Goal: Task Accomplishment & Management: Use online tool/utility

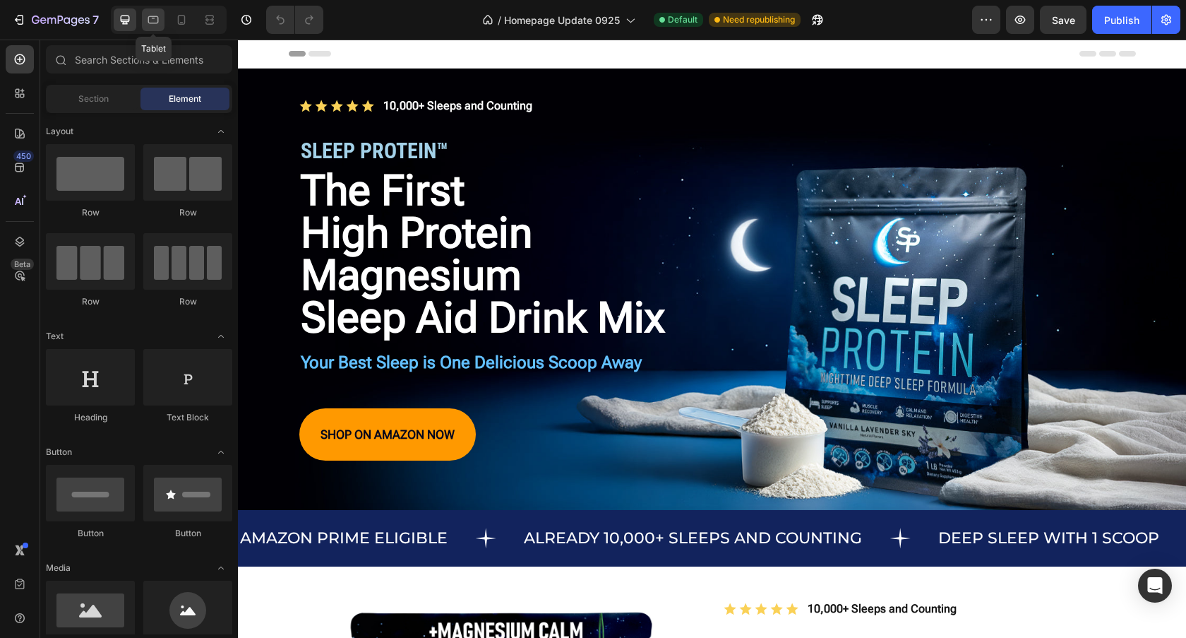
click at [157, 26] on icon at bounding box center [153, 20] width 14 height 14
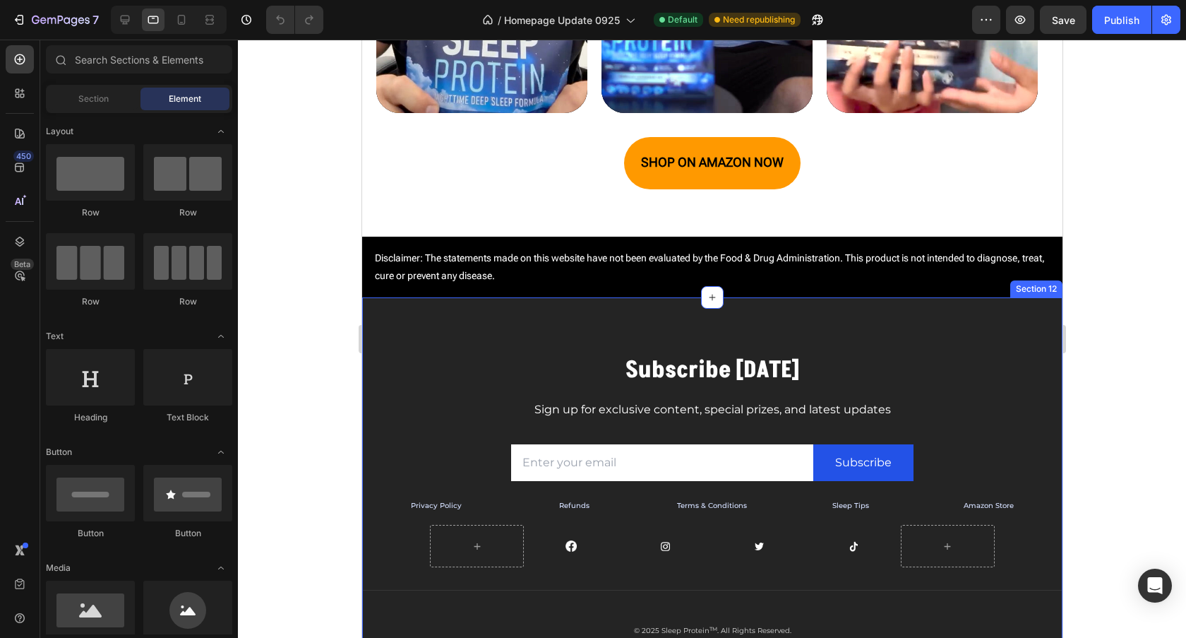
scroll to position [4554, 0]
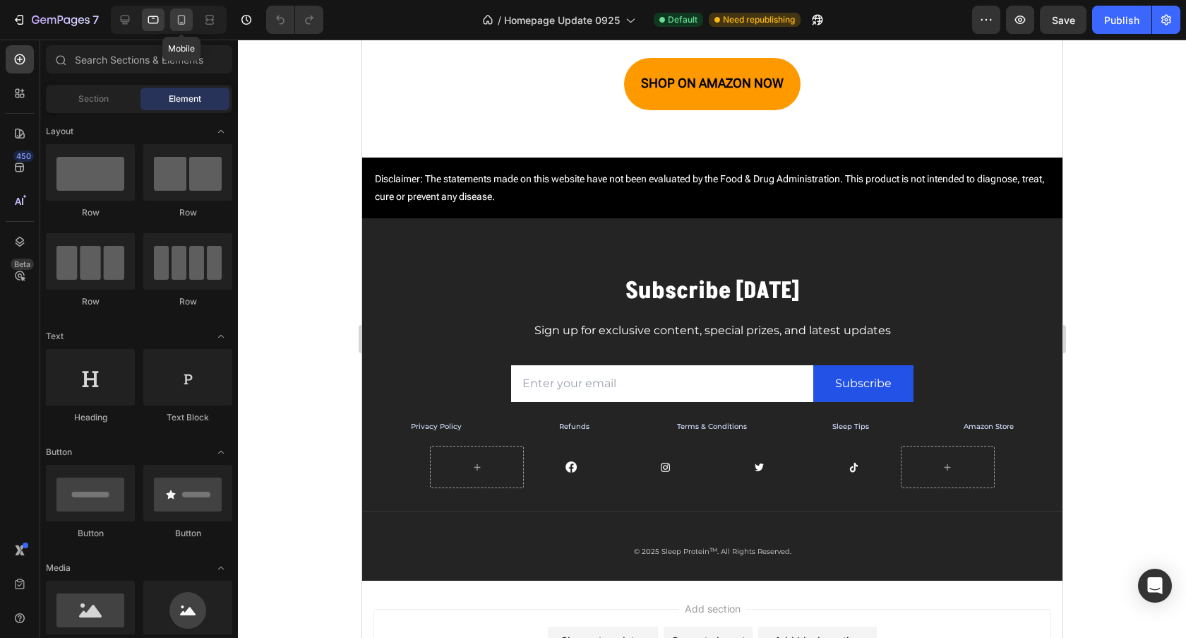
click at [172, 13] on div at bounding box center [181, 19] width 23 height 23
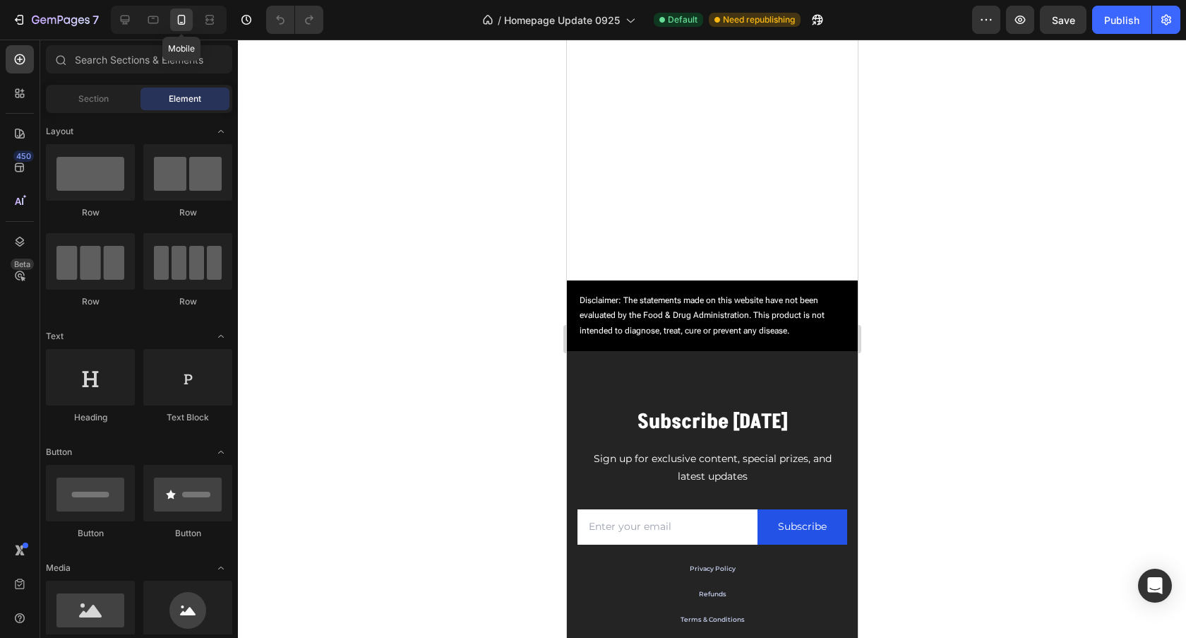
scroll to position [4818, 0]
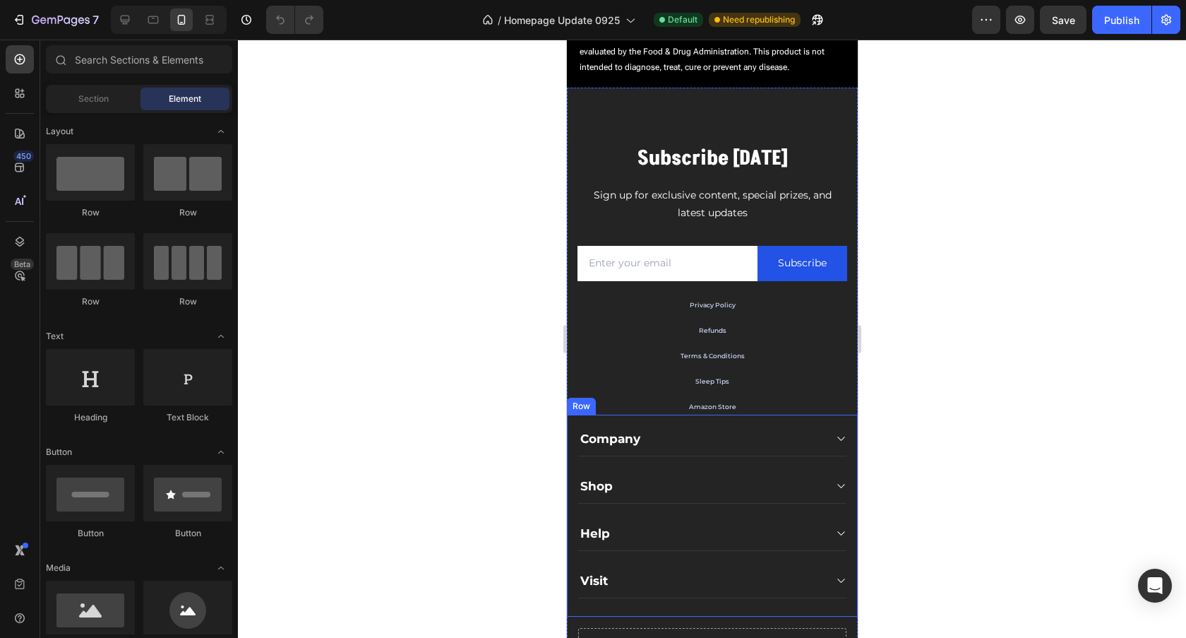
click at [838, 442] on div "Company Shop Help Visit Accordion Row" at bounding box center [711, 516] width 291 height 202
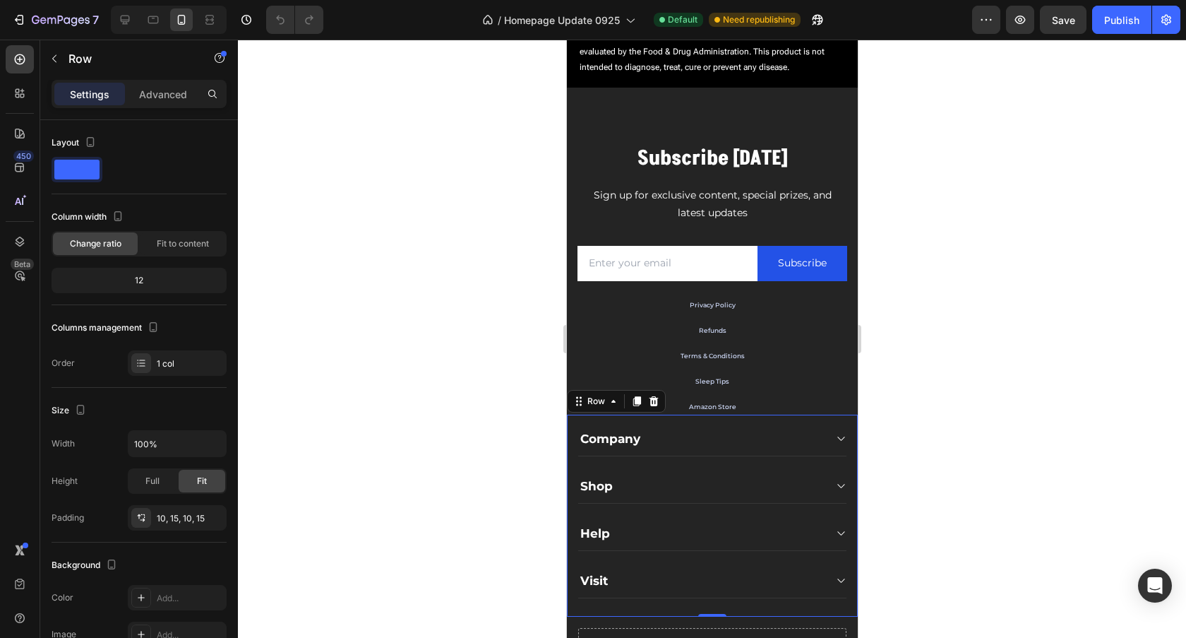
click at [650, 403] on icon at bounding box center [653, 400] width 9 height 10
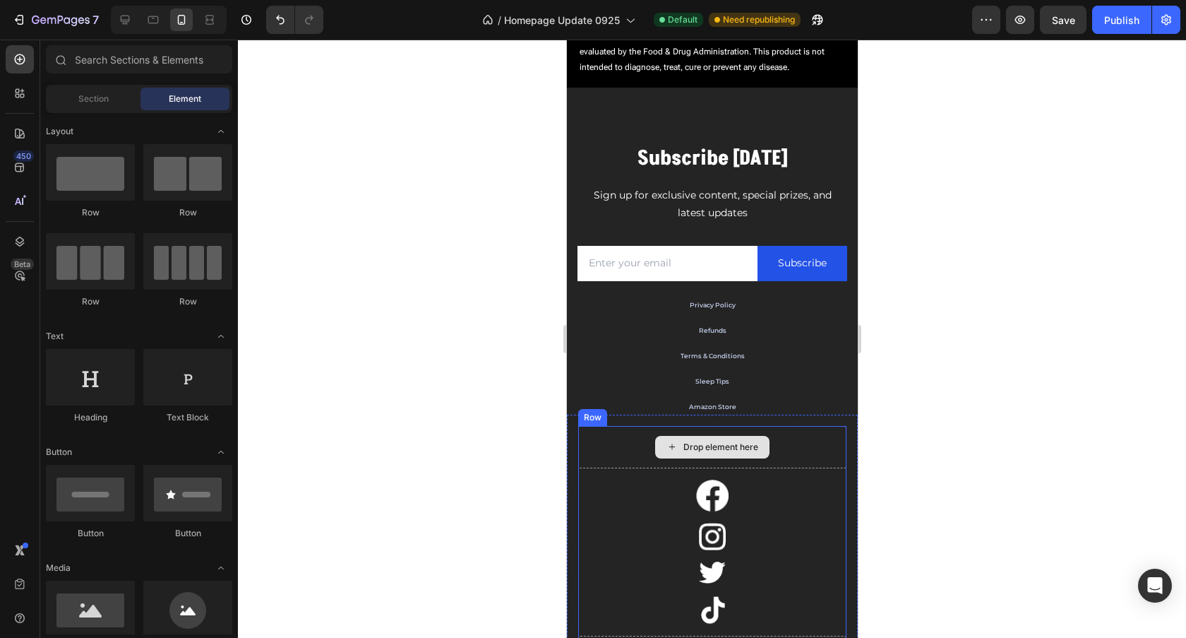
scroll to position [4845, 0]
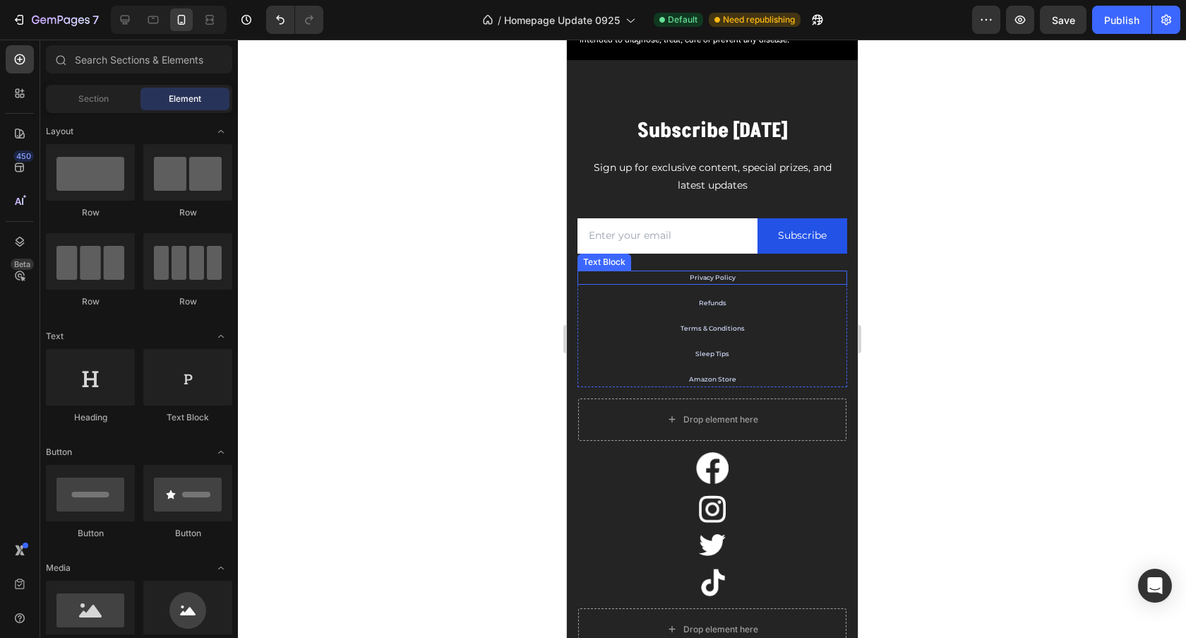
click at [832, 282] on p "Privacy Policy" at bounding box center [711, 277] width 267 height 11
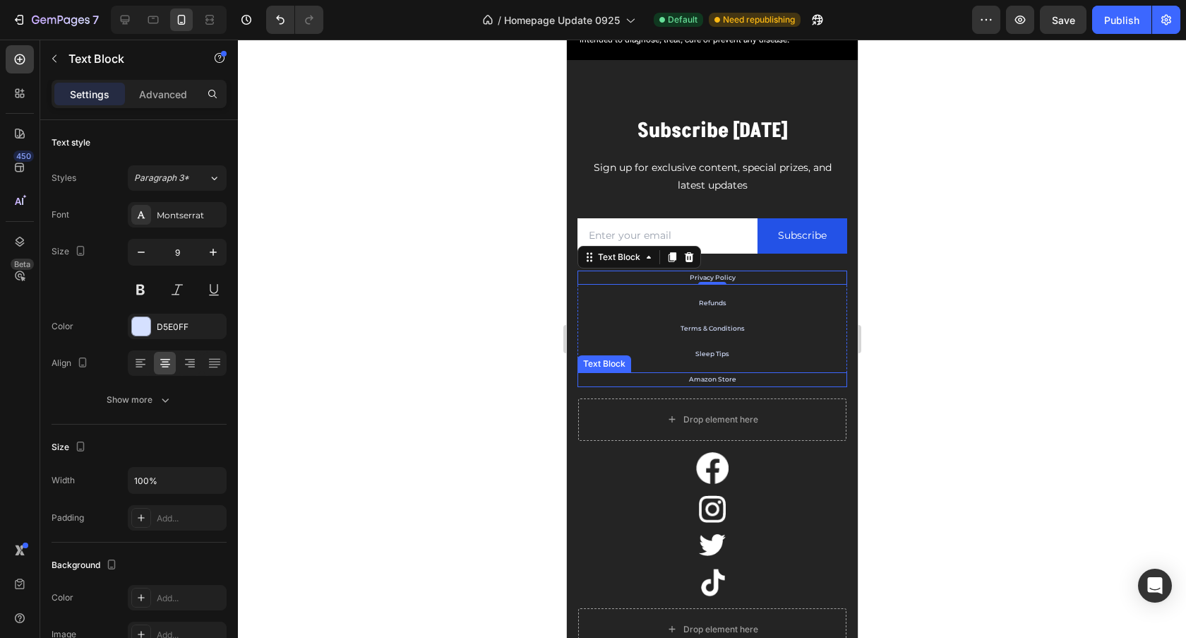
click at [830, 376] on p "Amazon Store" at bounding box center [711, 379] width 267 height 11
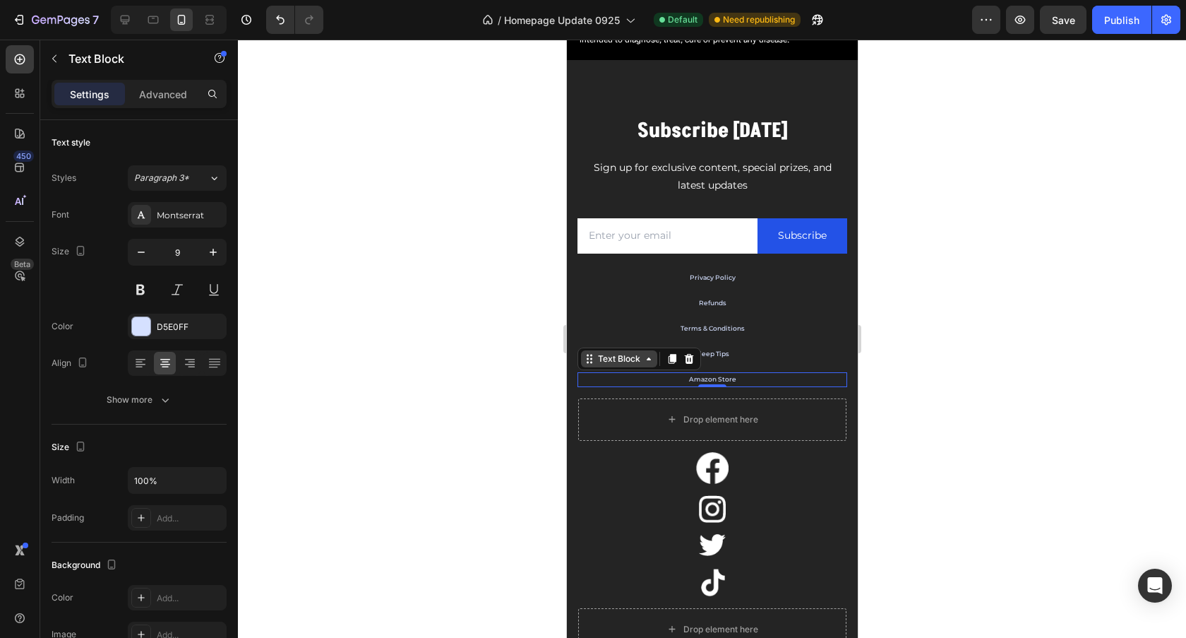
click at [621, 360] on div "Text Block" at bounding box center [619, 358] width 48 height 13
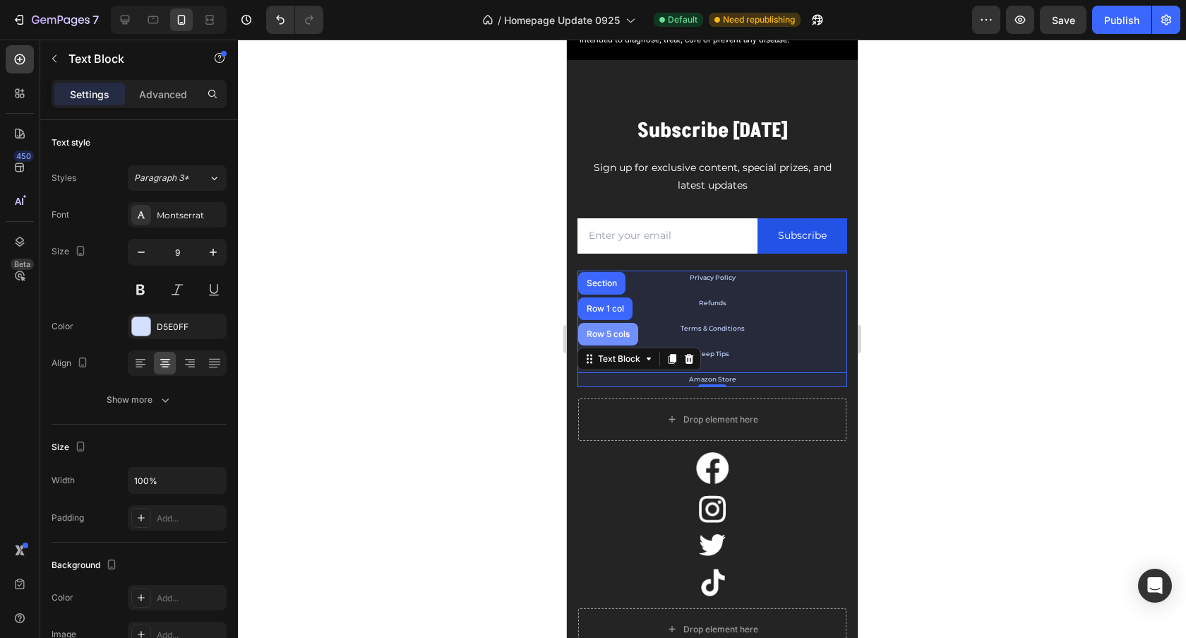
click at [608, 338] on div "Row 5 cols" at bounding box center [607, 334] width 49 height 8
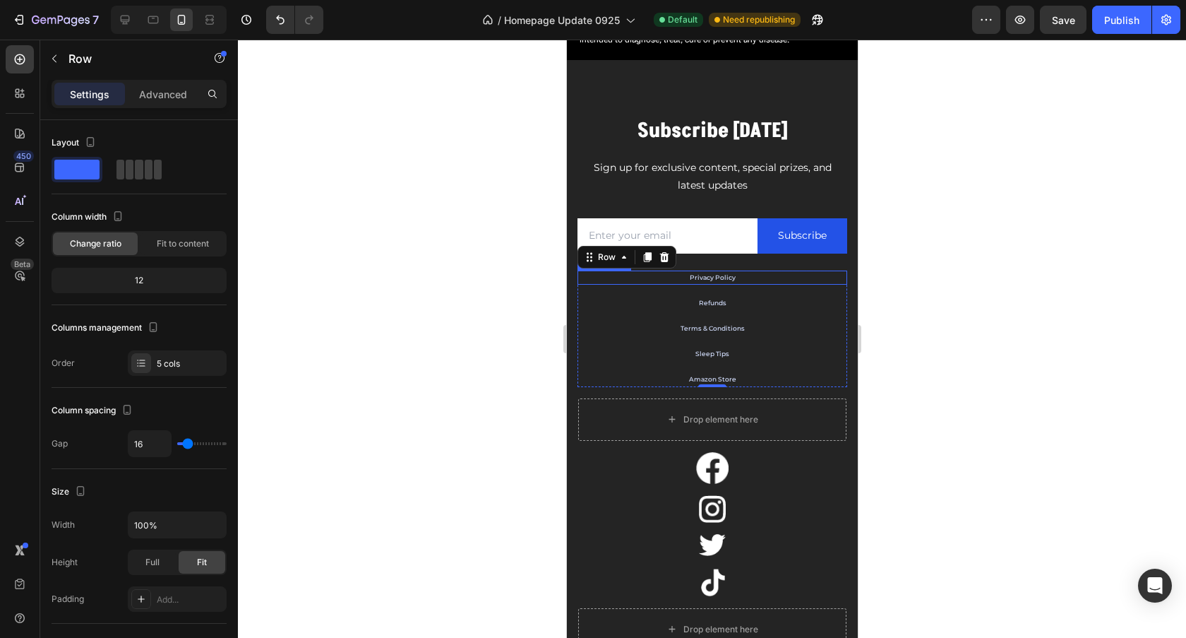
click at [732, 276] on p "Privacy Policy" at bounding box center [711, 277] width 267 height 11
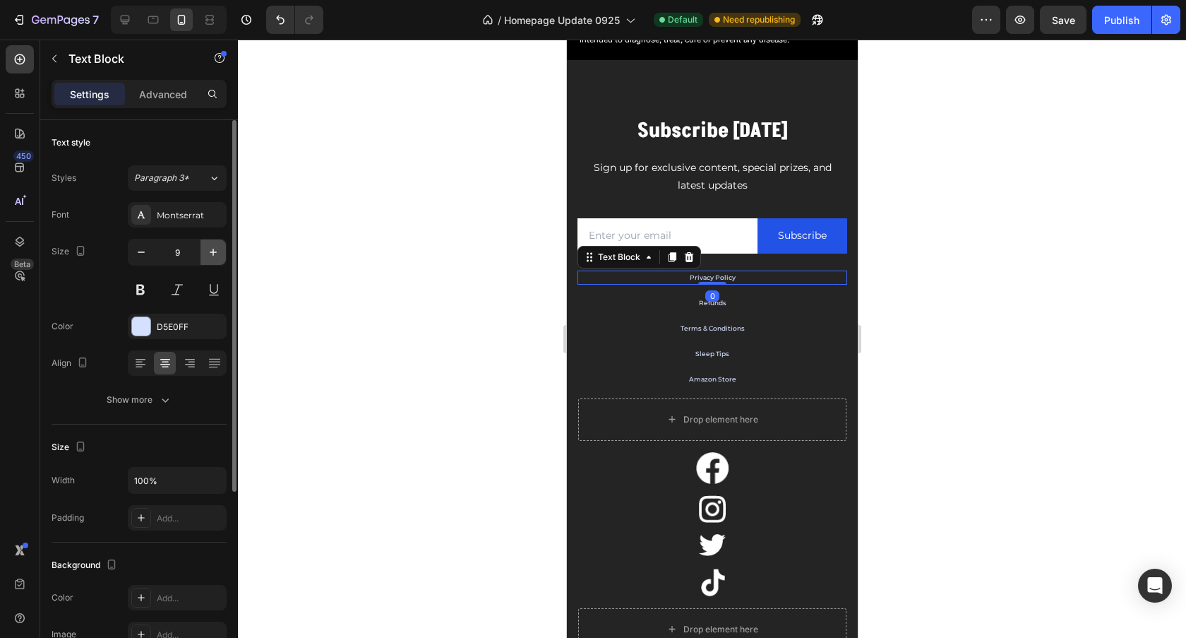
click at [209, 253] on icon "button" at bounding box center [213, 252] width 14 height 14
click at [209, 254] on icon "button" at bounding box center [213, 252] width 14 height 14
click at [209, 252] on icon "button" at bounding box center [213, 252] width 14 height 14
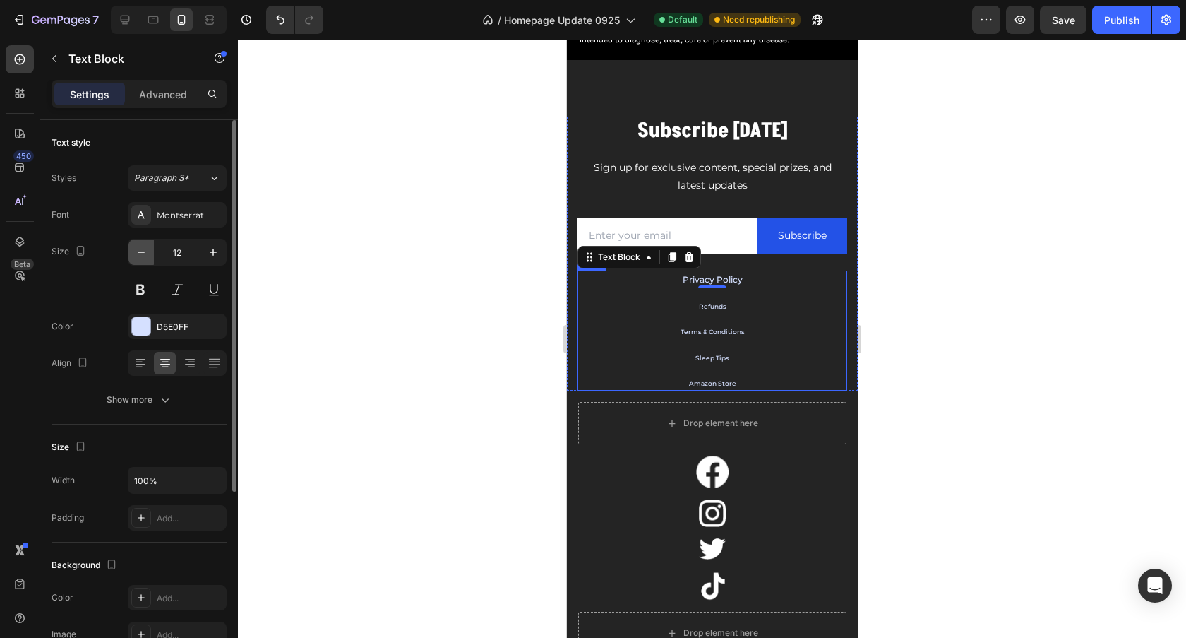
click at [149, 255] on button "button" at bounding box center [141, 251] width 25 height 25
type input "11"
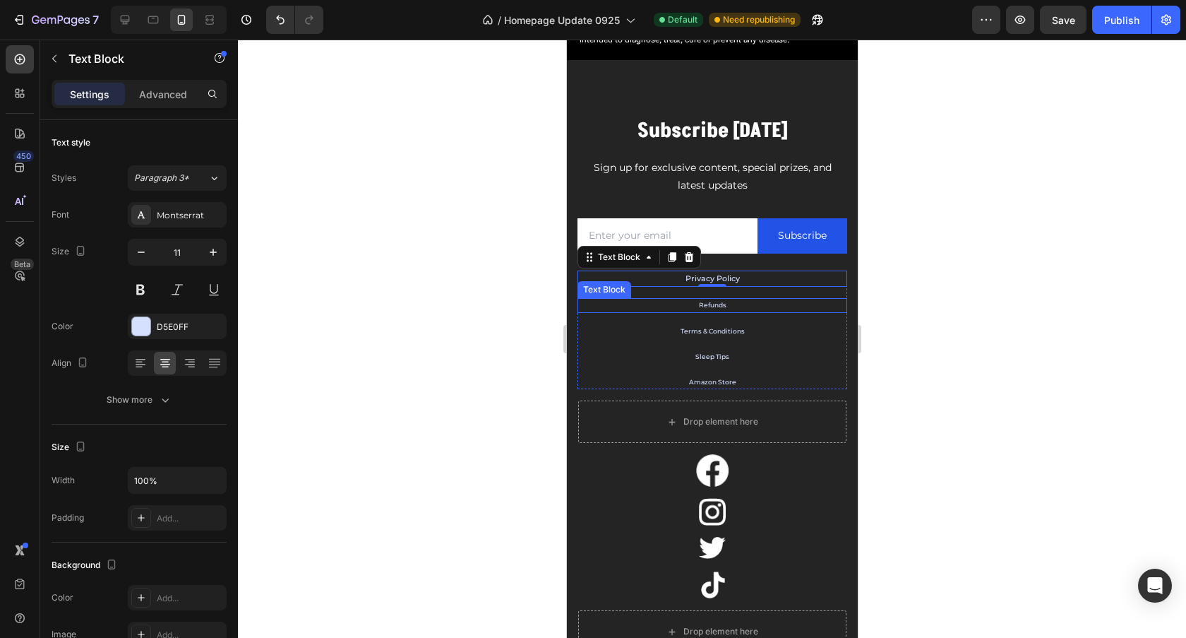
click at [720, 295] on div "Privacy Policy Text Block 0 Refunds Text Block Terms & Conditions Text Block Sl…" at bounding box center [712, 329] width 270 height 119
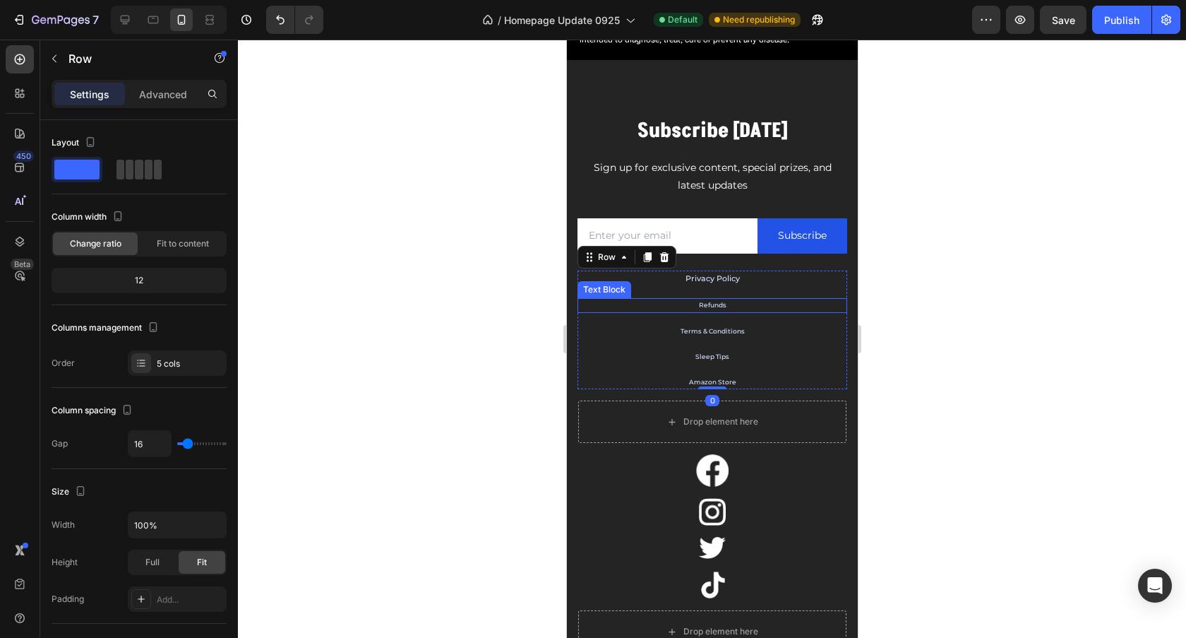
click at [751, 306] on p "Refunds" at bounding box center [711, 304] width 267 height 11
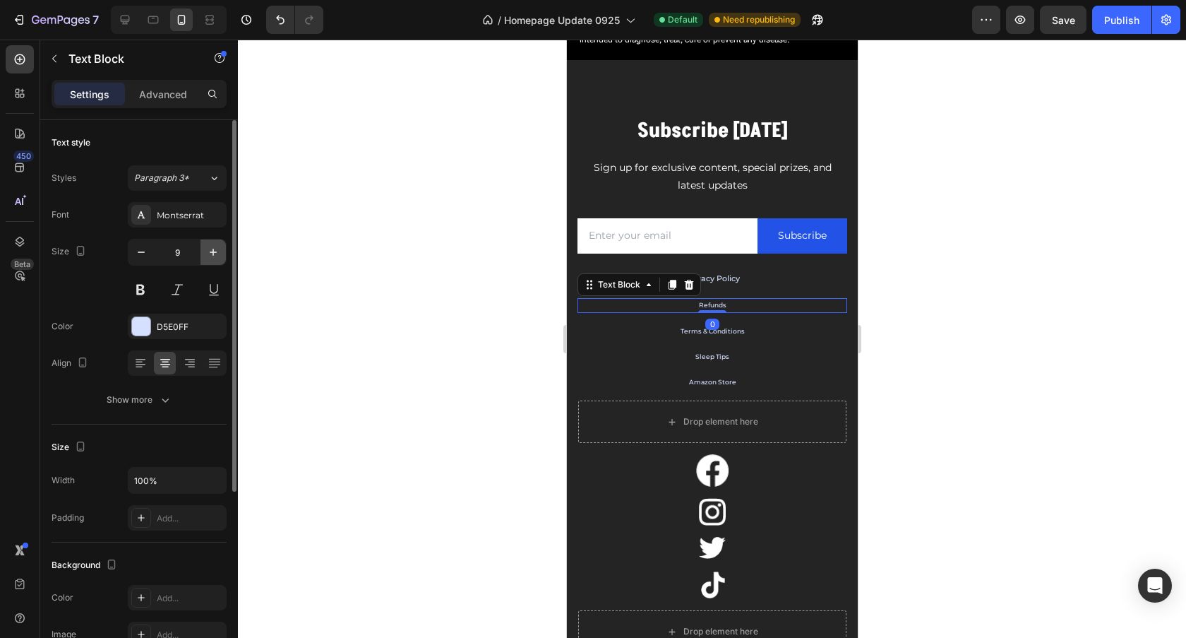
click at [210, 255] on icon "button" at bounding box center [213, 252] width 14 height 14
click at [210, 254] on icon "button" at bounding box center [213, 252] width 14 height 14
type input "11"
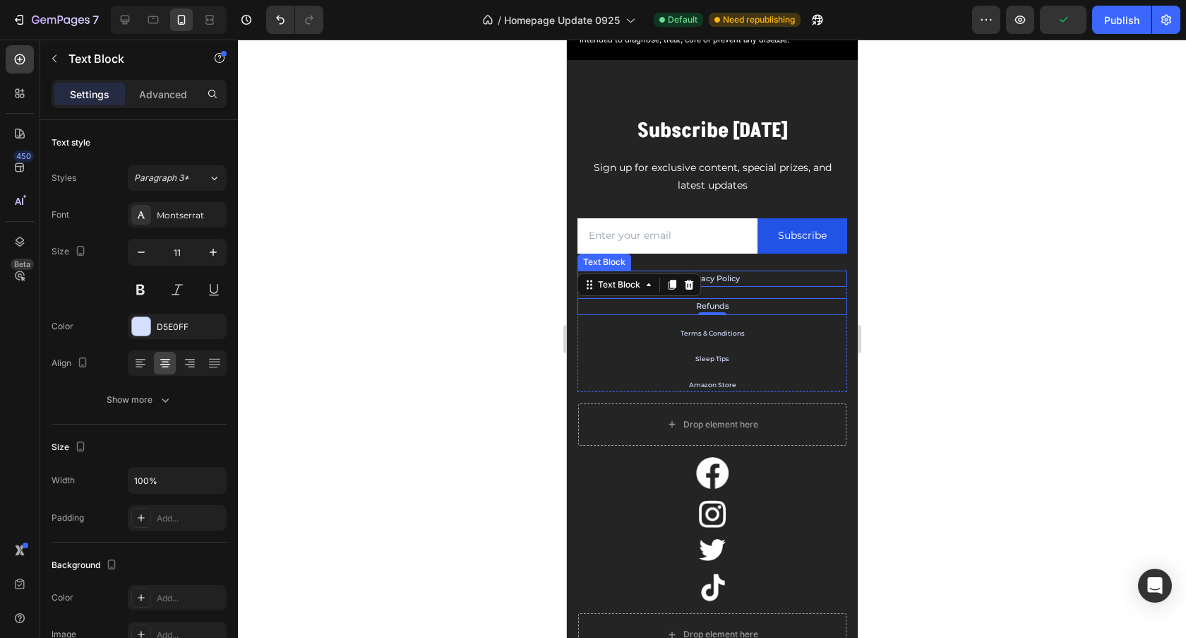
click at [795, 280] on p "Privacy Policy" at bounding box center [711, 279] width 267 height 14
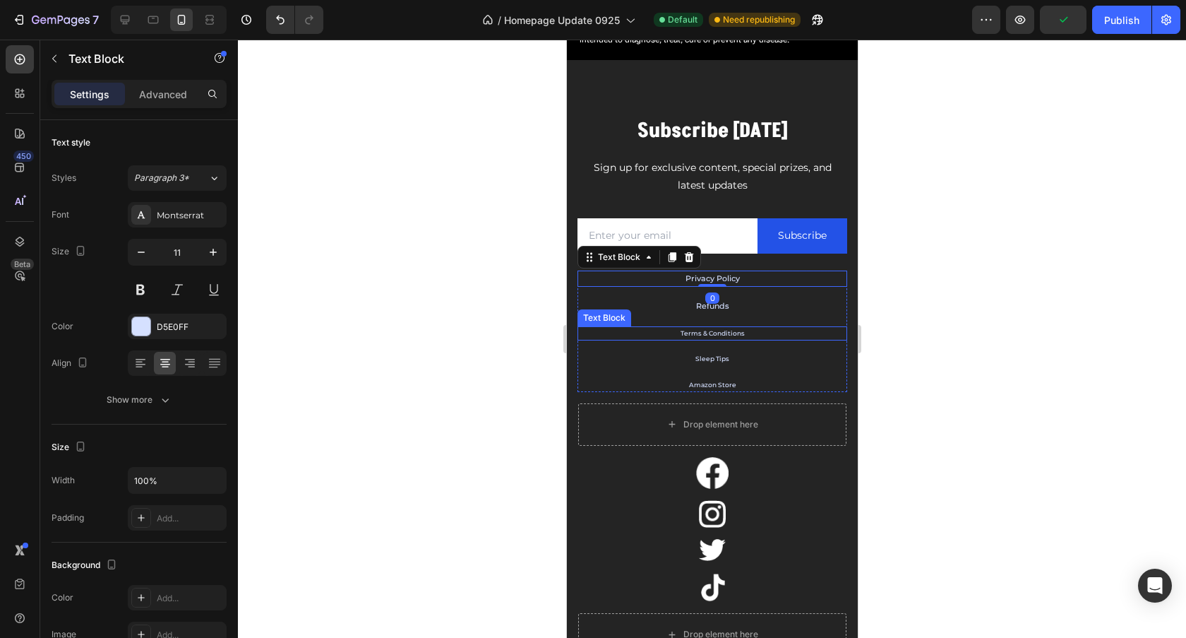
click at [775, 331] on p "Terms & Conditions" at bounding box center [711, 333] width 267 height 11
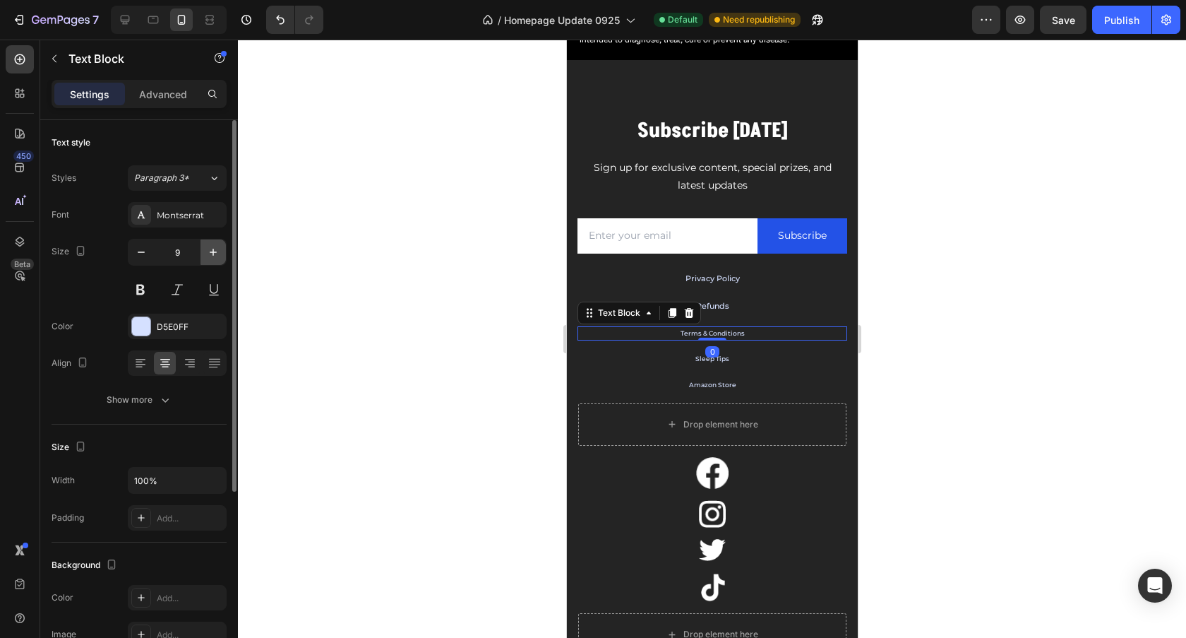
click at [216, 250] on icon "button" at bounding box center [213, 252] width 14 height 14
type input "11"
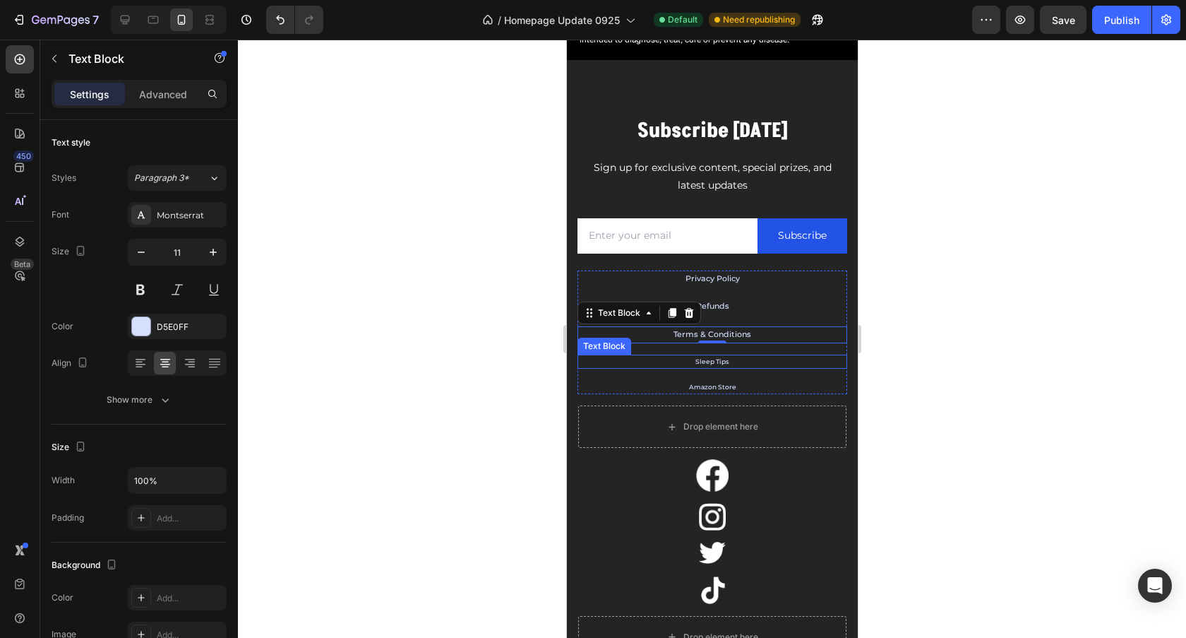
click at [742, 362] on p "Sleep Tips" at bounding box center [711, 361] width 267 height 11
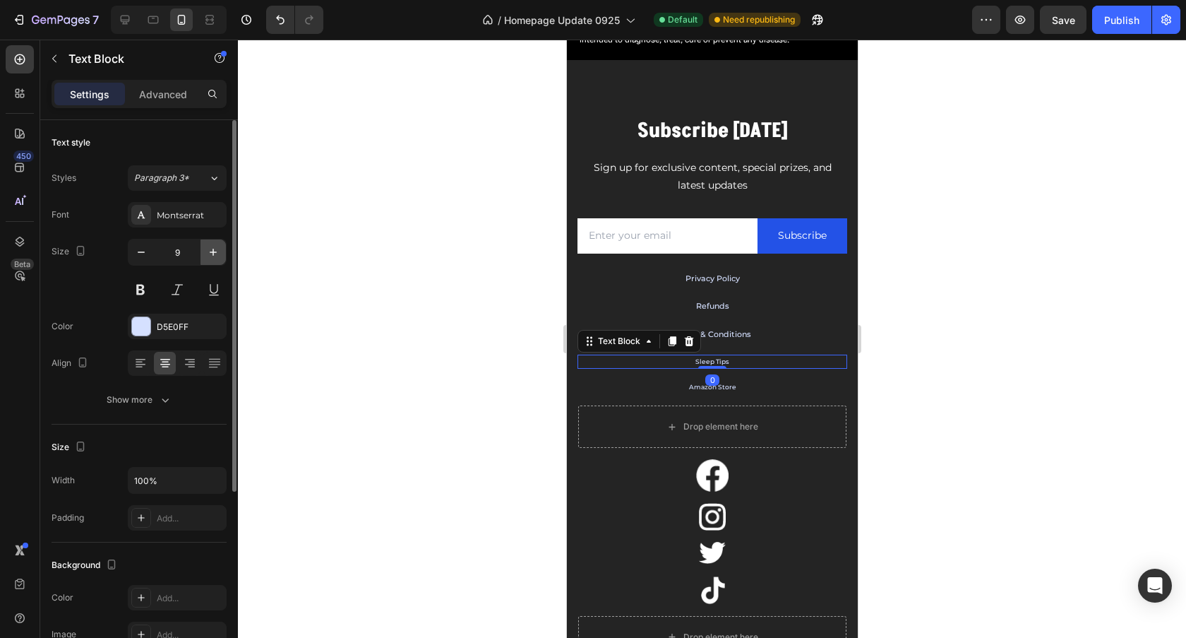
click at [213, 255] on icon "button" at bounding box center [213, 252] width 7 height 7
click at [214, 255] on icon "button" at bounding box center [213, 252] width 14 height 14
type input "11"
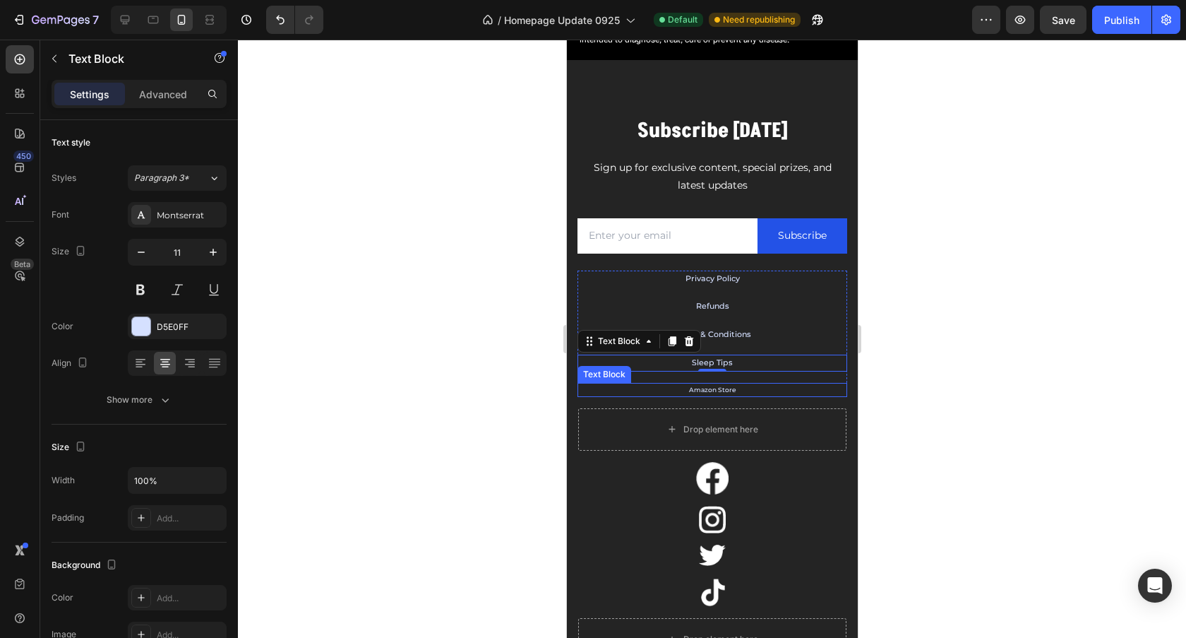
click at [734, 391] on p "Amazon Store" at bounding box center [711, 389] width 267 height 11
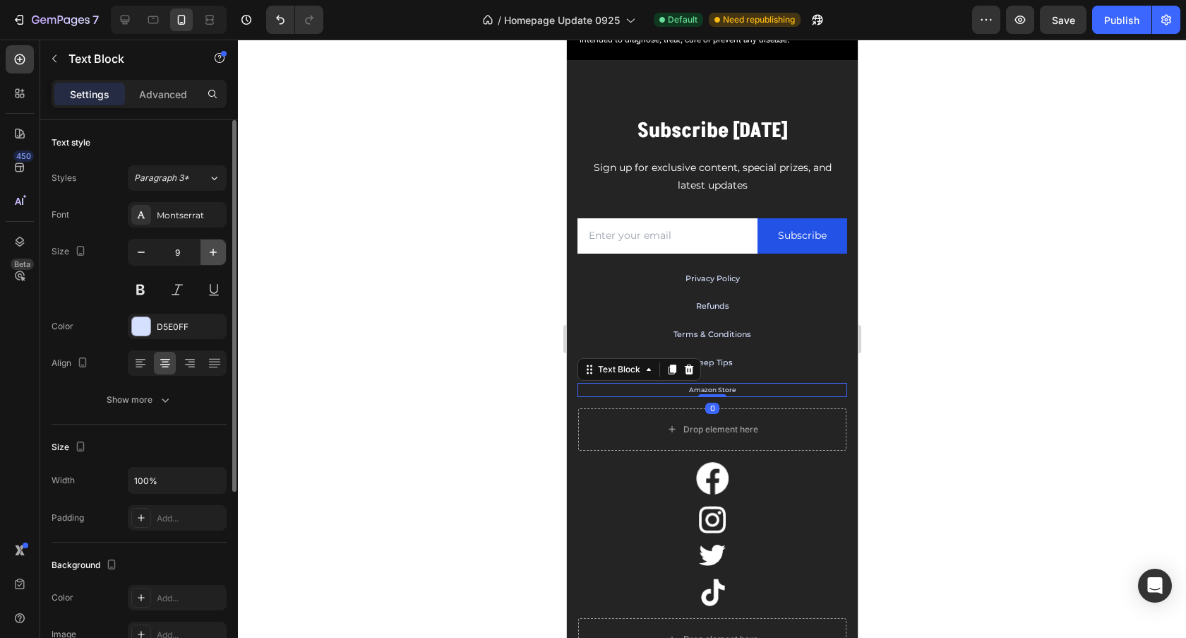
click at [216, 255] on icon "button" at bounding box center [213, 252] width 14 height 14
click at [215, 254] on icon "button" at bounding box center [213, 252] width 14 height 14
type input "11"
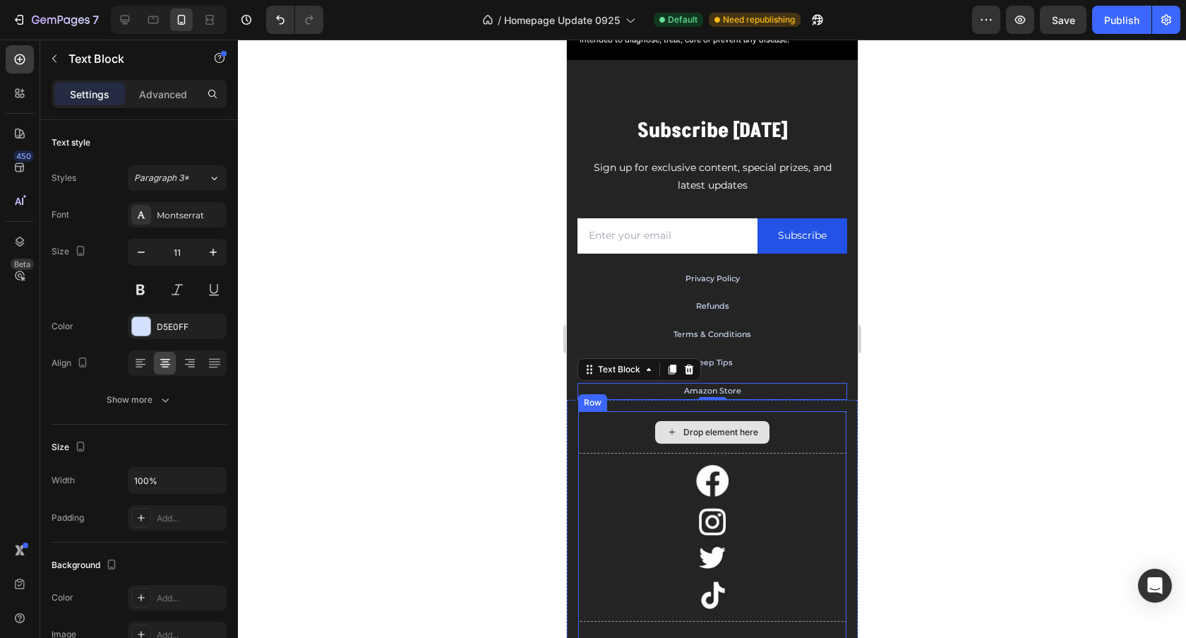
scroll to position [4957, 0]
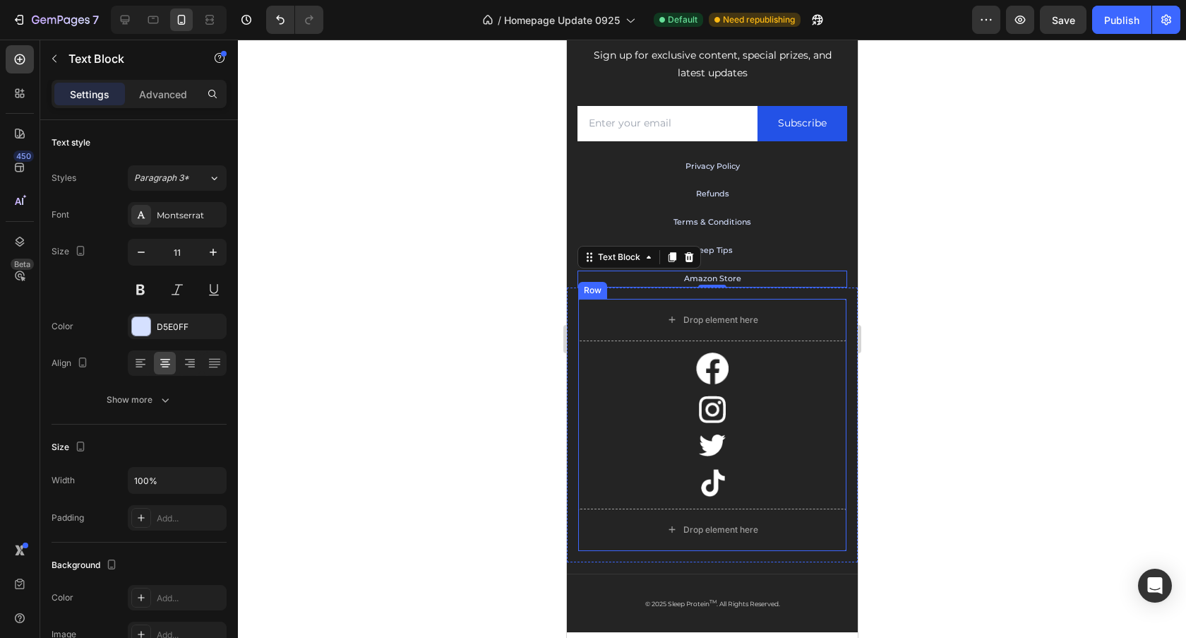
click at [823, 344] on div "Image Image Image Image Drop element here Drop element here Row" at bounding box center [712, 425] width 268 height 252
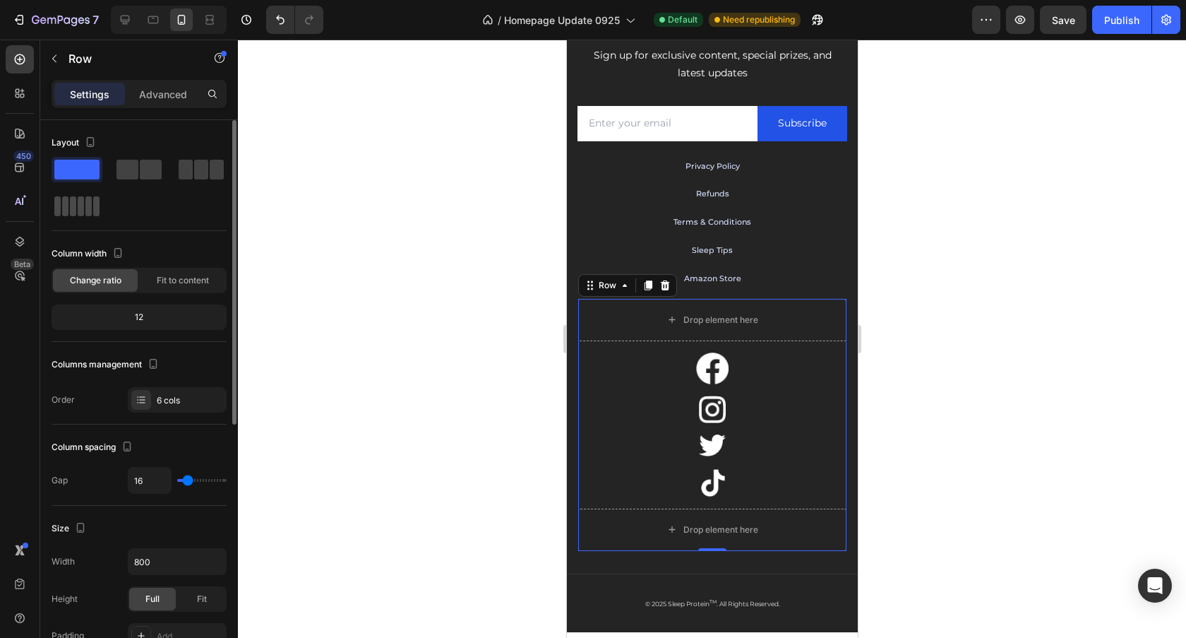
click at [81, 212] on span at bounding box center [81, 206] width 6 height 20
type input "0"
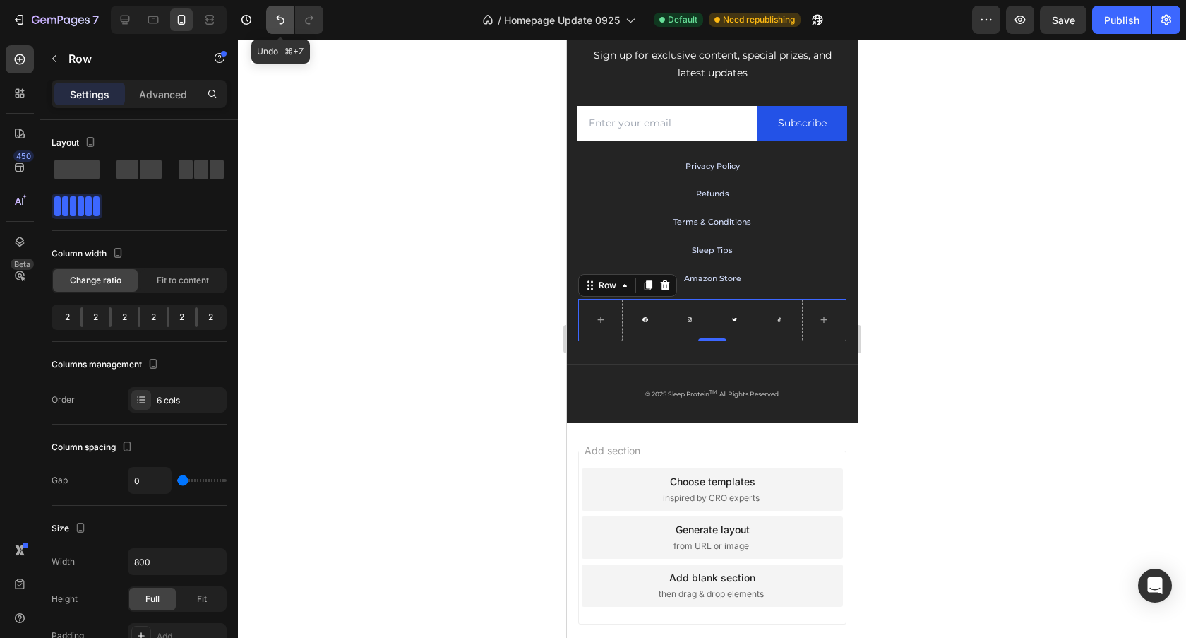
click at [276, 24] on icon "Undo/Redo" at bounding box center [280, 20] width 14 height 14
type input "16"
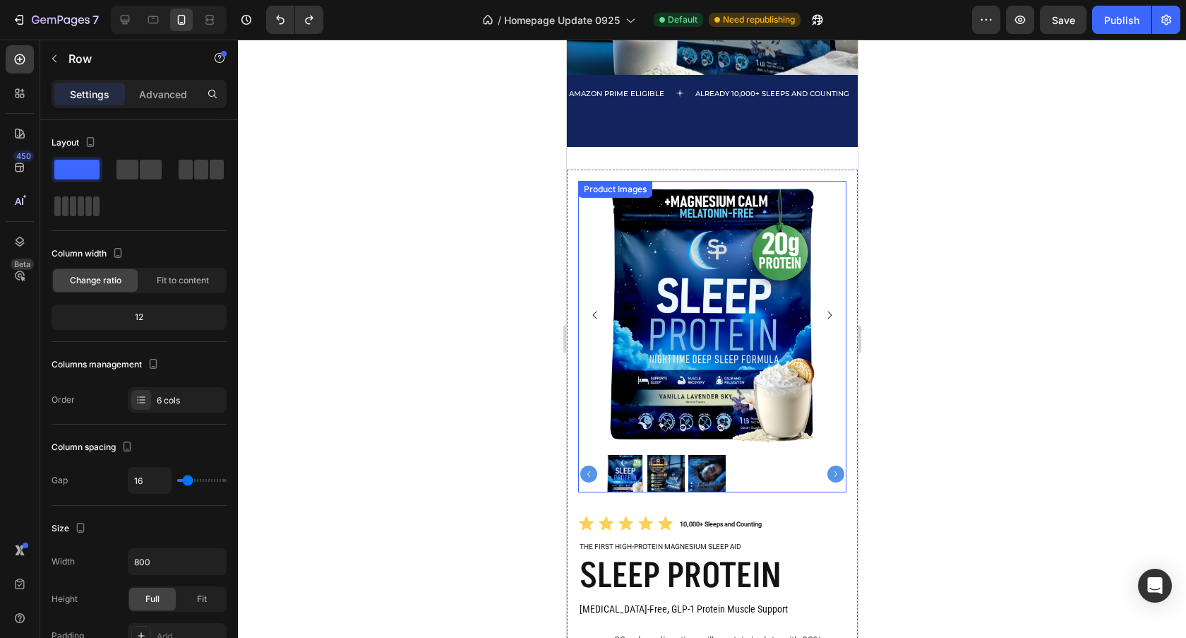
scroll to position [0, 0]
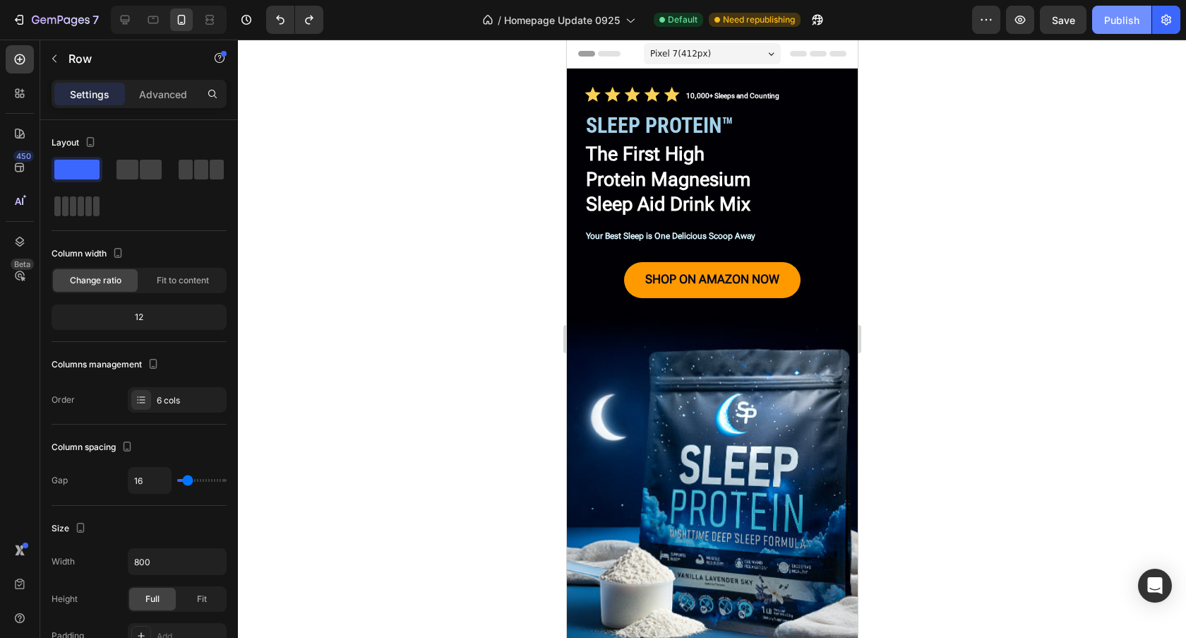
click at [1116, 28] on button "Publish" at bounding box center [1121, 20] width 59 height 28
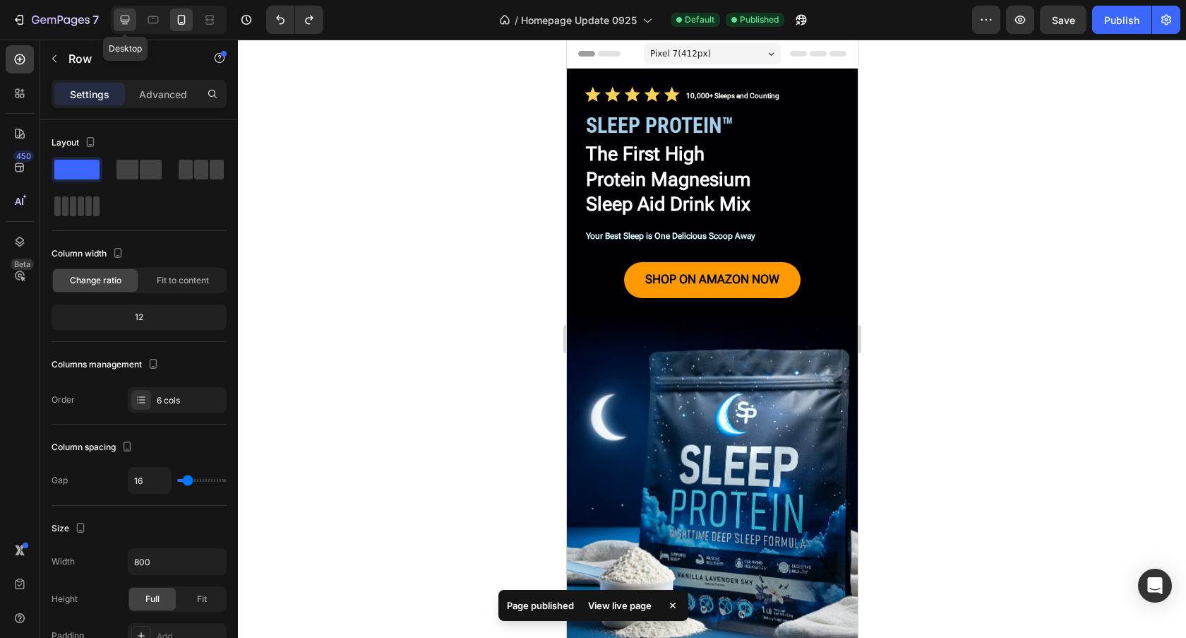
click at [121, 22] on icon at bounding box center [125, 20] width 14 height 14
type input "0"
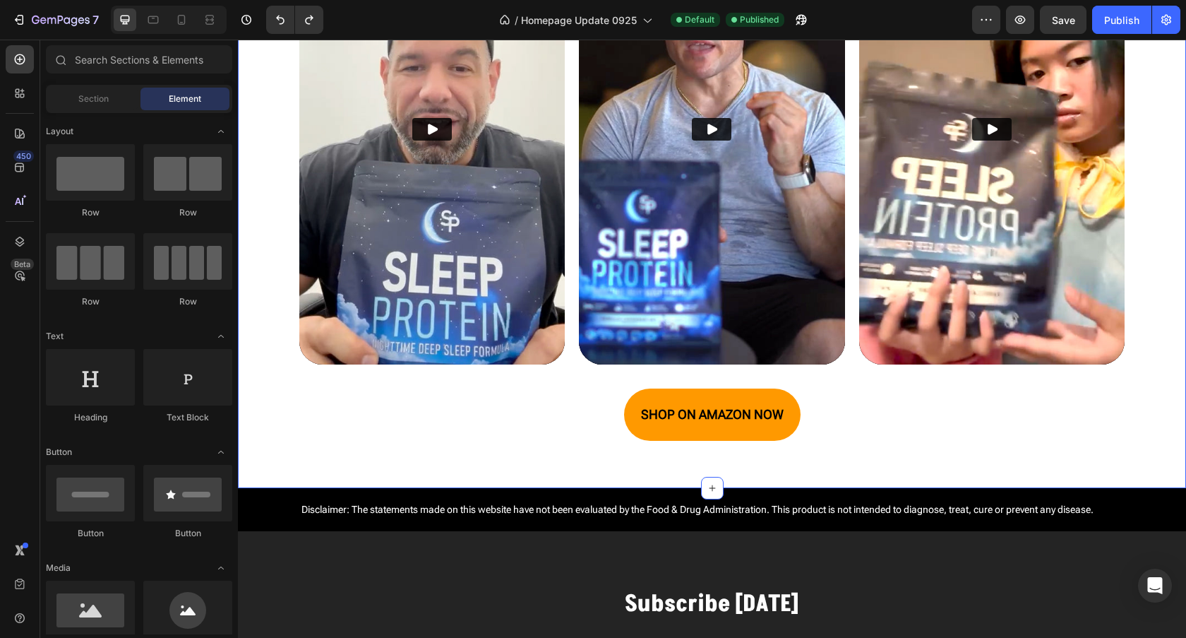
scroll to position [4615, 0]
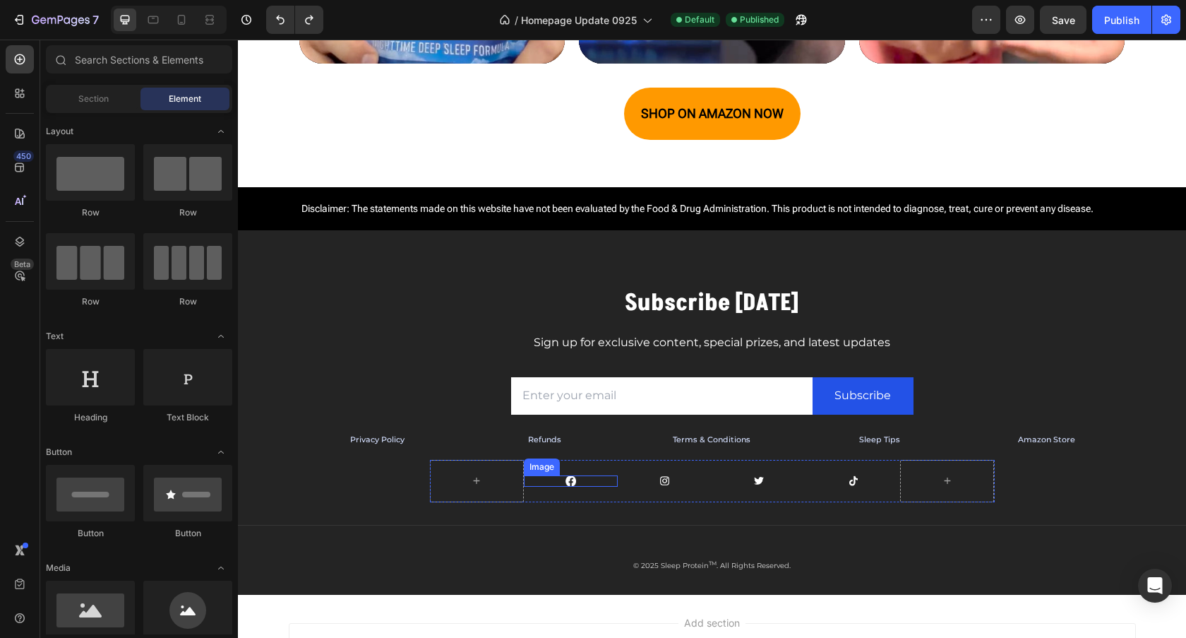
click at [581, 480] on link at bounding box center [571, 480] width 94 height 11
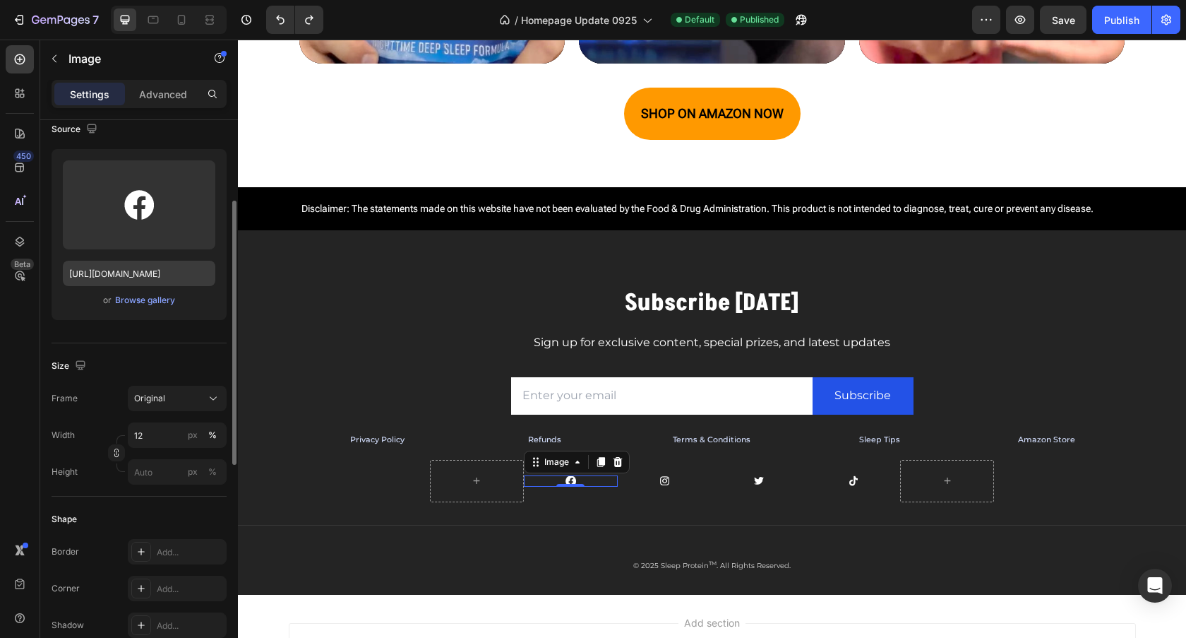
scroll to position [152, 0]
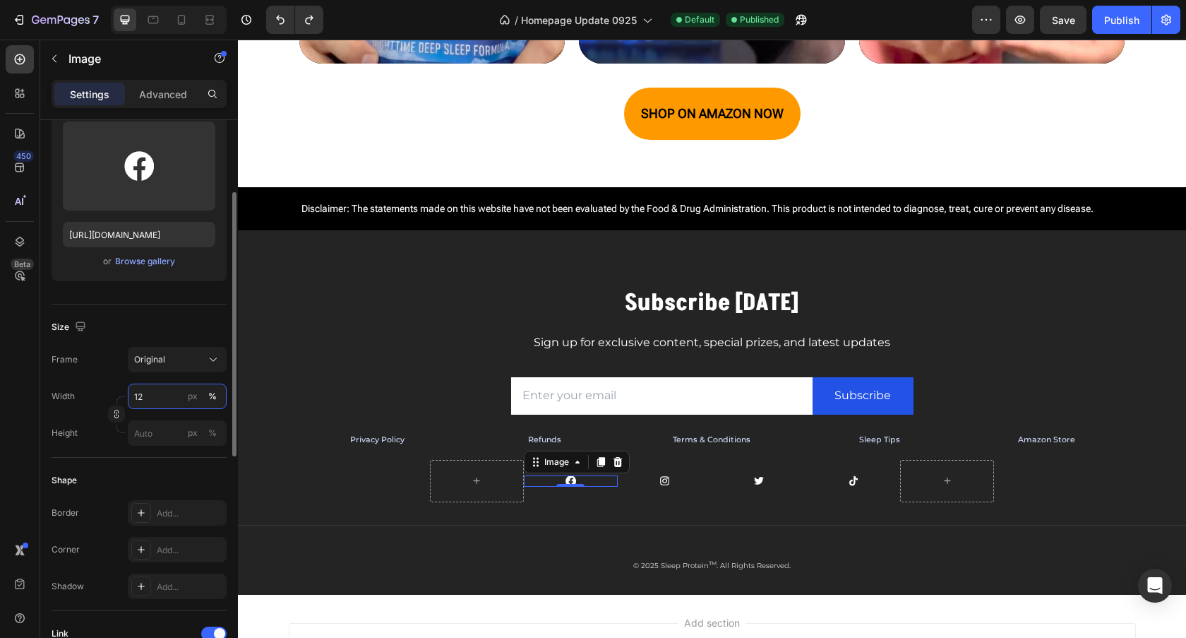
click at [176, 398] on input "12" at bounding box center [177, 395] width 99 height 25
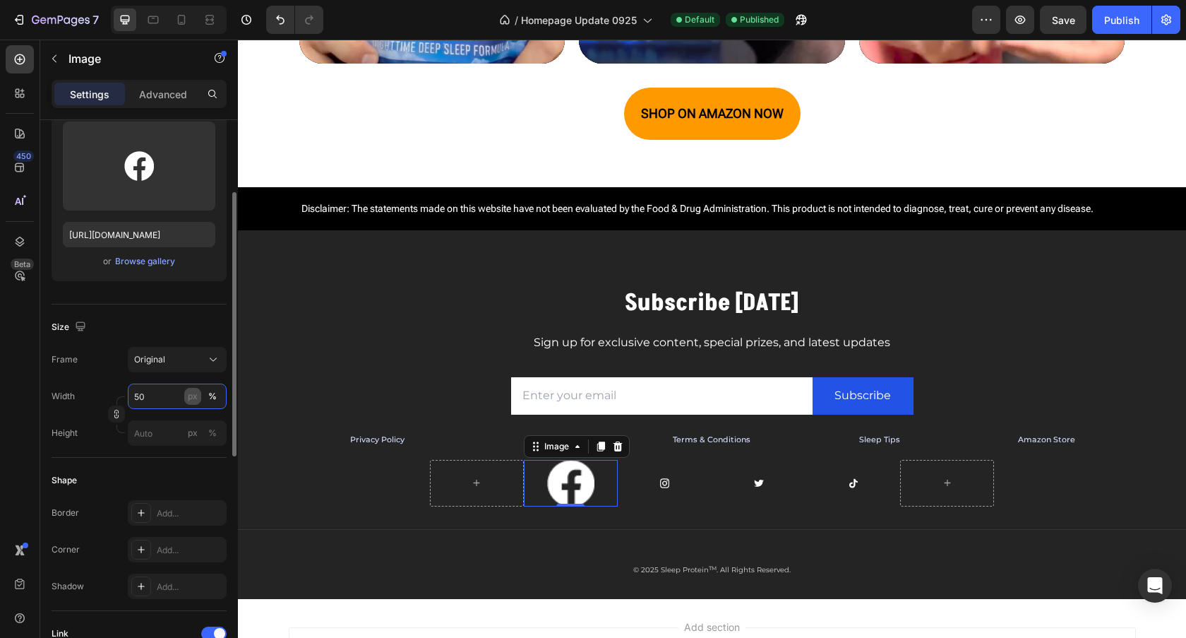
type input "5"
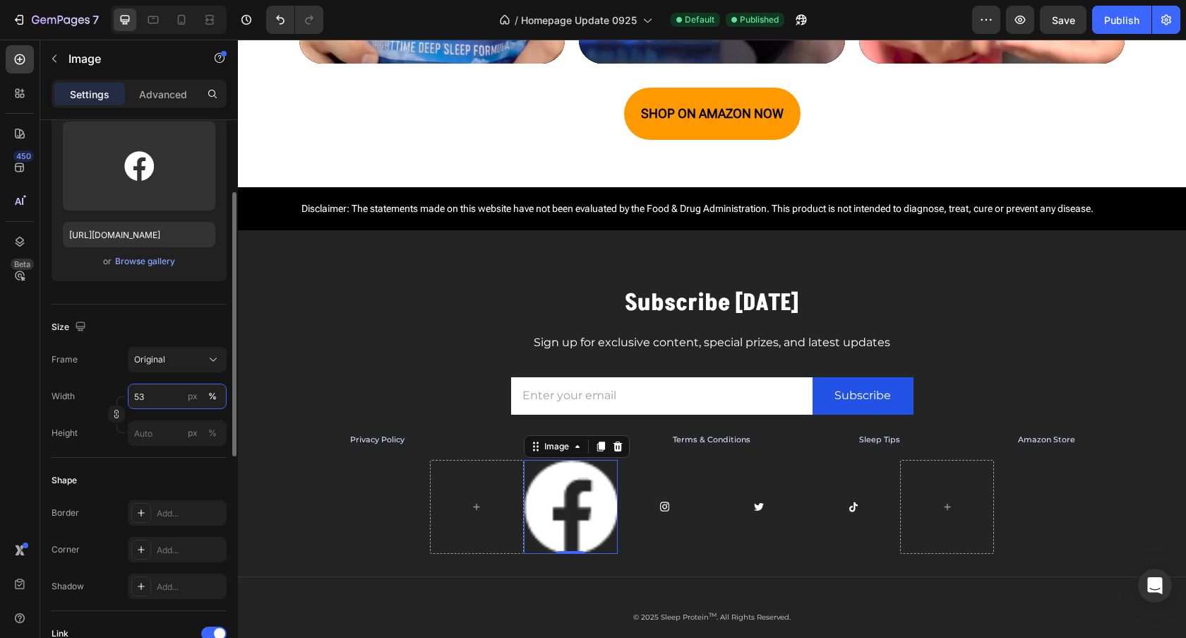
type input "5"
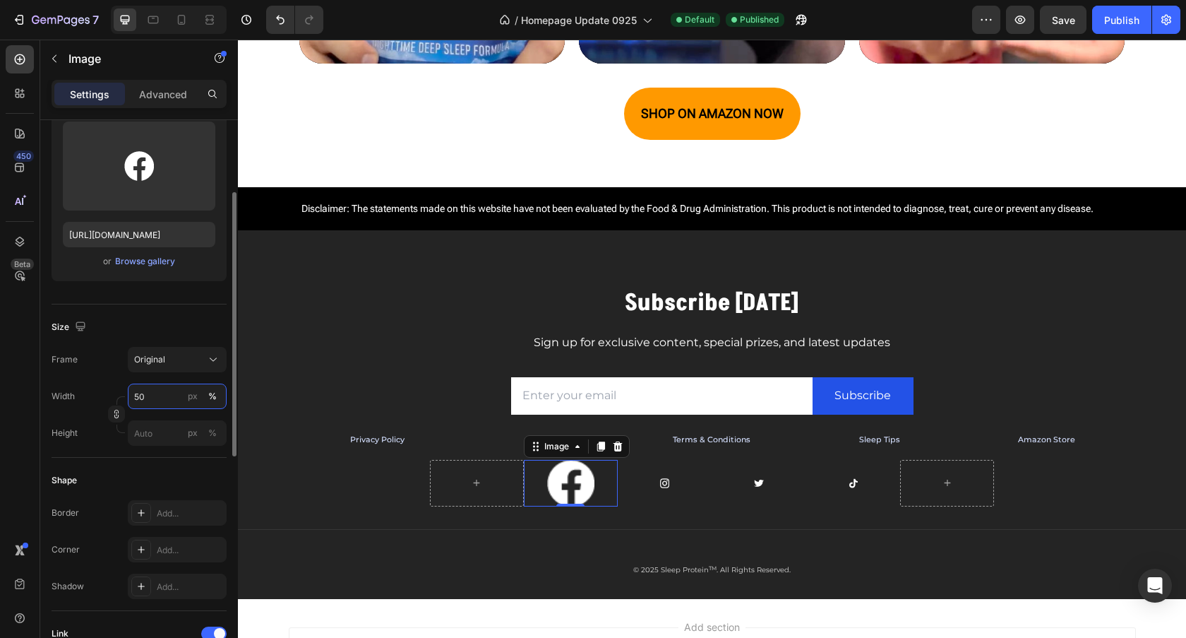
drag, startPoint x: 140, startPoint y: 401, endPoint x: 124, endPoint y: 398, distance: 15.9
click at [124, 398] on div "Width 50 px % Height px %" at bounding box center [139, 414] width 175 height 62
type input "30"
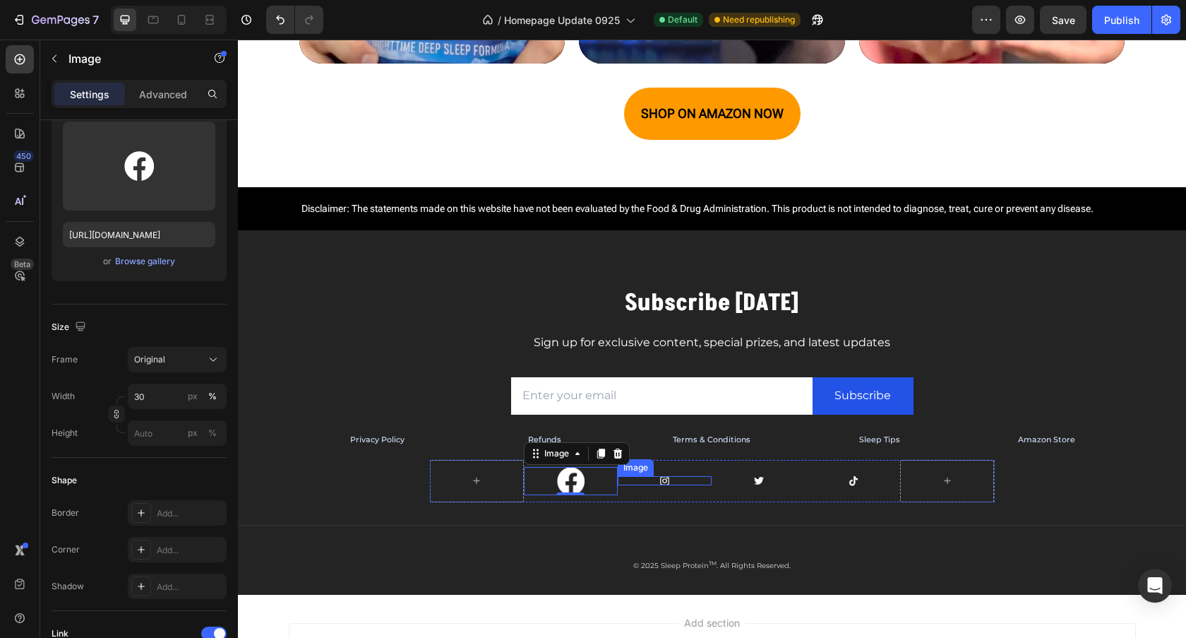
click at [696, 481] on link at bounding box center [665, 481] width 94 height 10
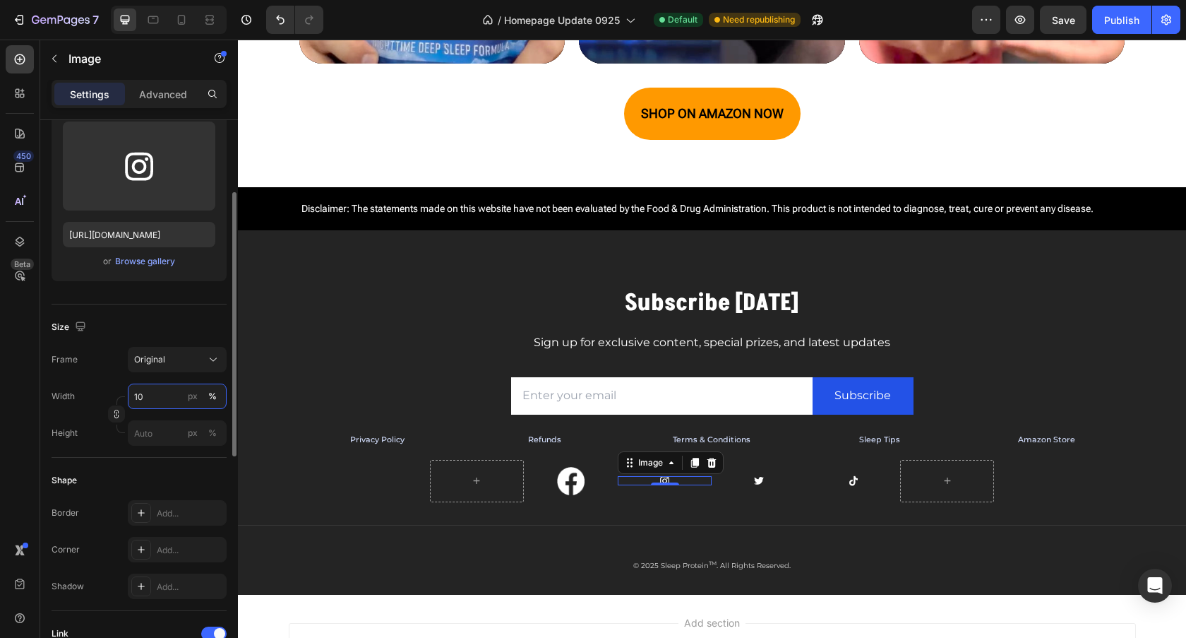
drag, startPoint x: 141, startPoint y: 396, endPoint x: 107, endPoint y: 397, distance: 33.2
click at [107, 397] on div "Width 10 px % Height px %" at bounding box center [139, 414] width 175 height 62
type input "30"
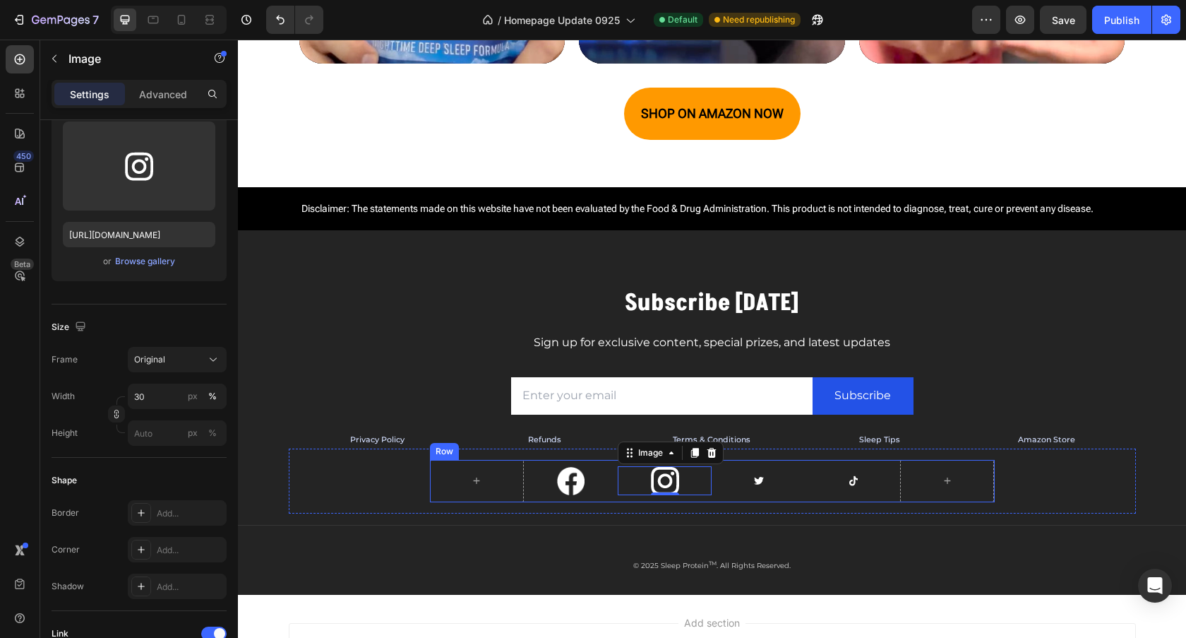
click at [758, 477] on img at bounding box center [758, 481] width 9 height 8
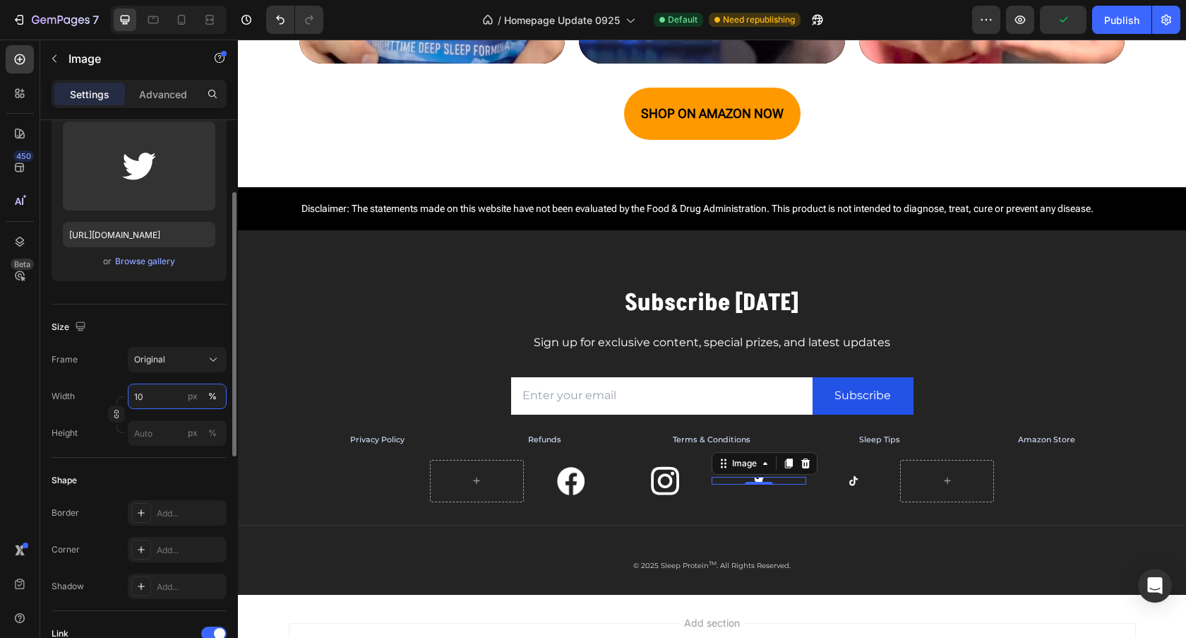
click at [137, 397] on input "10" at bounding box center [177, 395] width 99 height 25
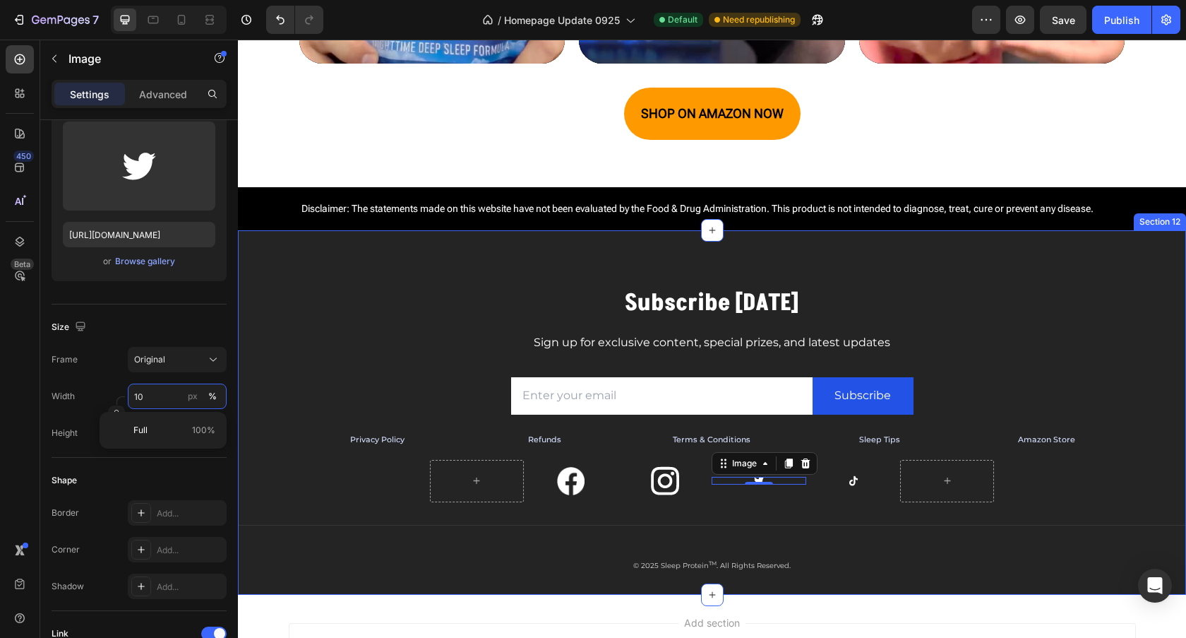
type input "30"
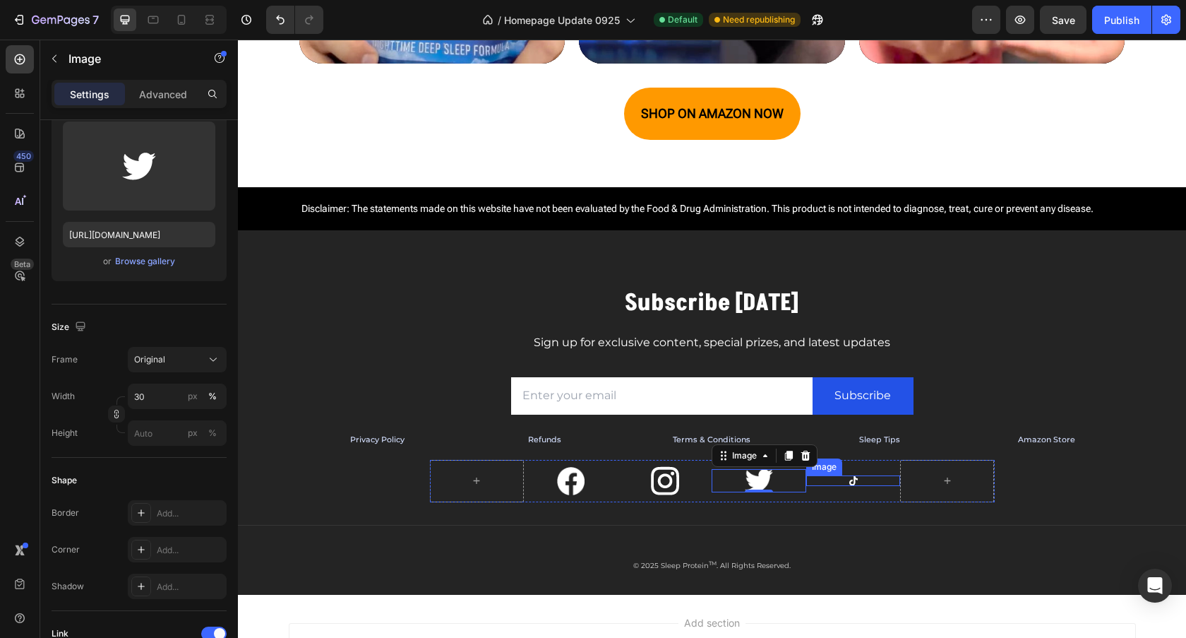
click at [858, 481] on link at bounding box center [853, 480] width 94 height 11
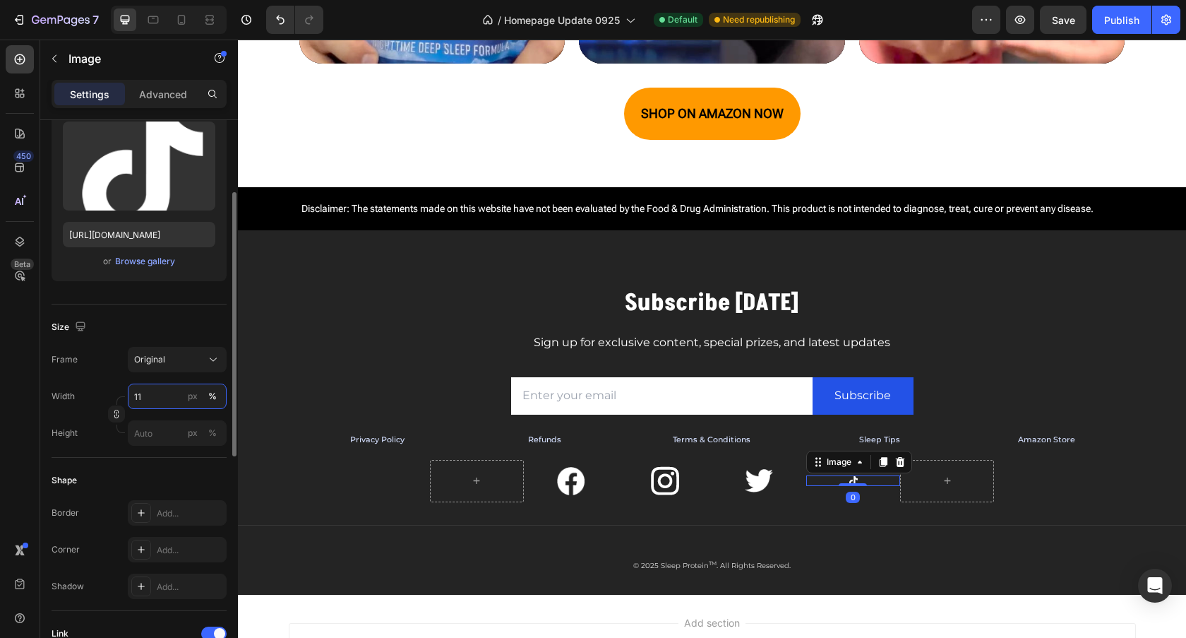
drag, startPoint x: 148, startPoint y: 395, endPoint x: 137, endPoint y: 395, distance: 11.3
click at [138, 395] on input "11" at bounding box center [177, 395] width 99 height 25
type input "1"
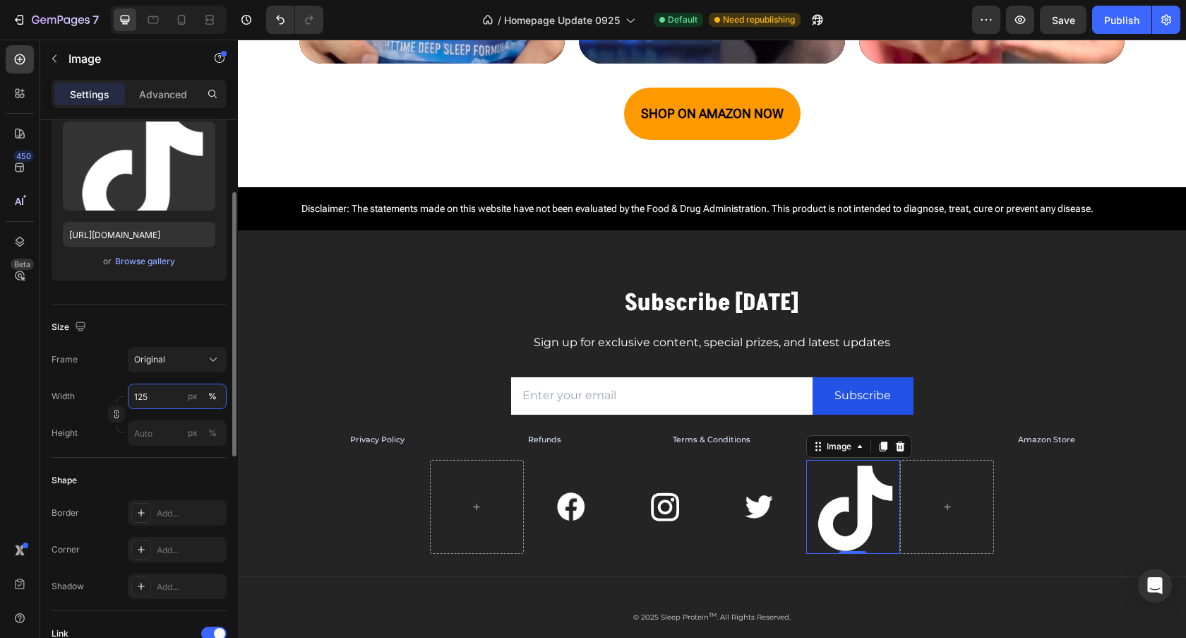
click at [138, 397] on input "125" at bounding box center [177, 395] width 99 height 25
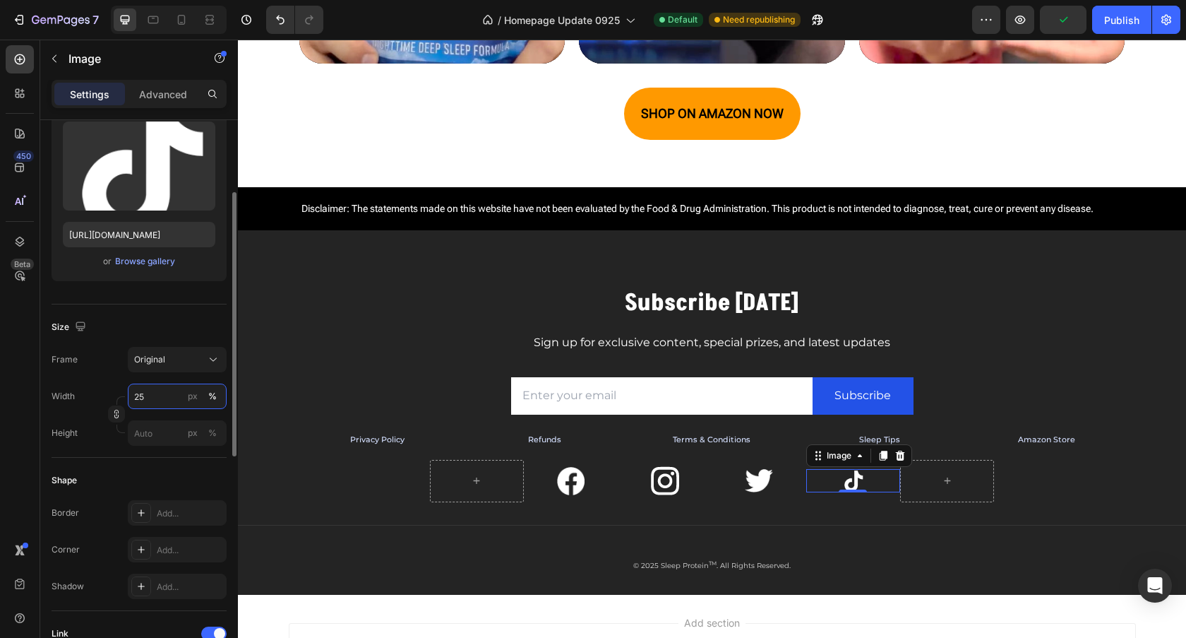
click at [148, 400] on input "25" at bounding box center [177, 395] width 99 height 25
type input "2"
drag, startPoint x: 140, startPoint y: 395, endPoint x: 147, endPoint y: 395, distance: 7.1
click at [147, 395] on input "30" at bounding box center [177, 395] width 99 height 25
drag, startPoint x: 145, startPoint y: 391, endPoint x: 125, endPoint y: 388, distance: 20.0
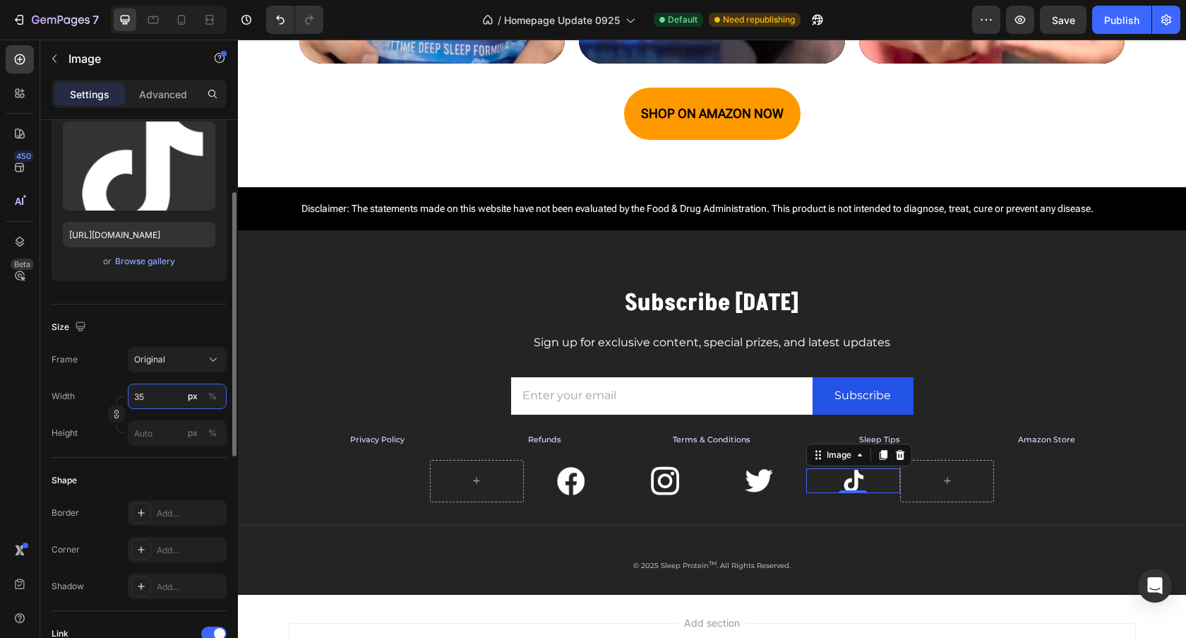
click at [125, 388] on div "Width 35 px %" at bounding box center [139, 395] width 175 height 25
type input "40"
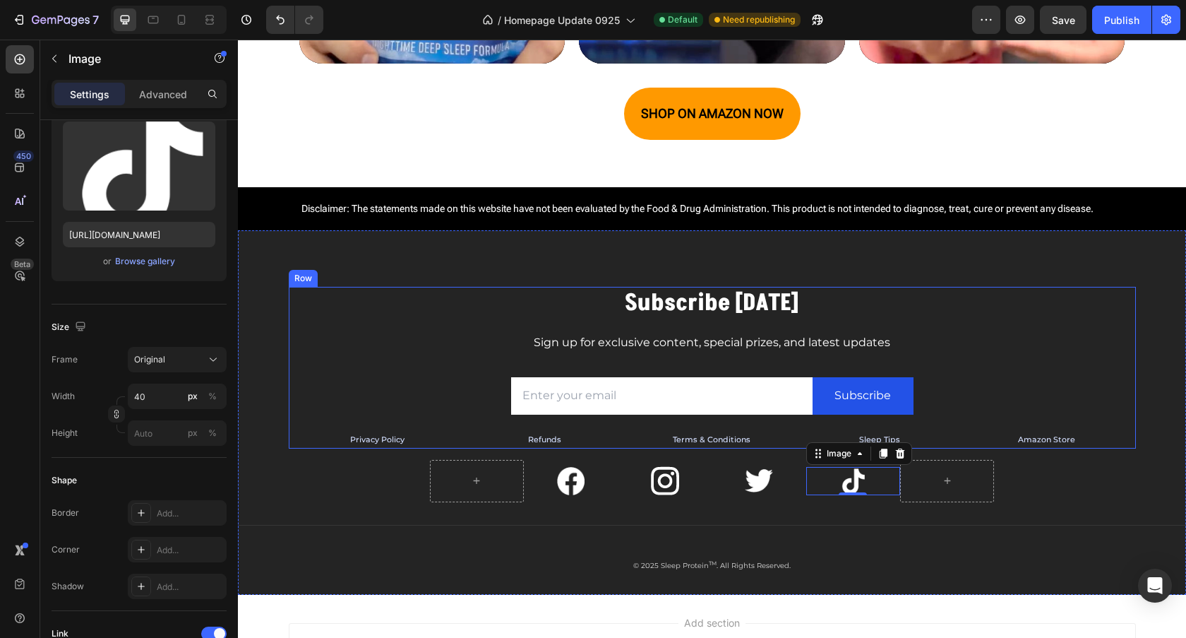
click at [1129, 439] on div "Subscribe [DATE] Heading Sign up for exclusive content, special prizes, and lat…" at bounding box center [712, 367] width 847 height 161
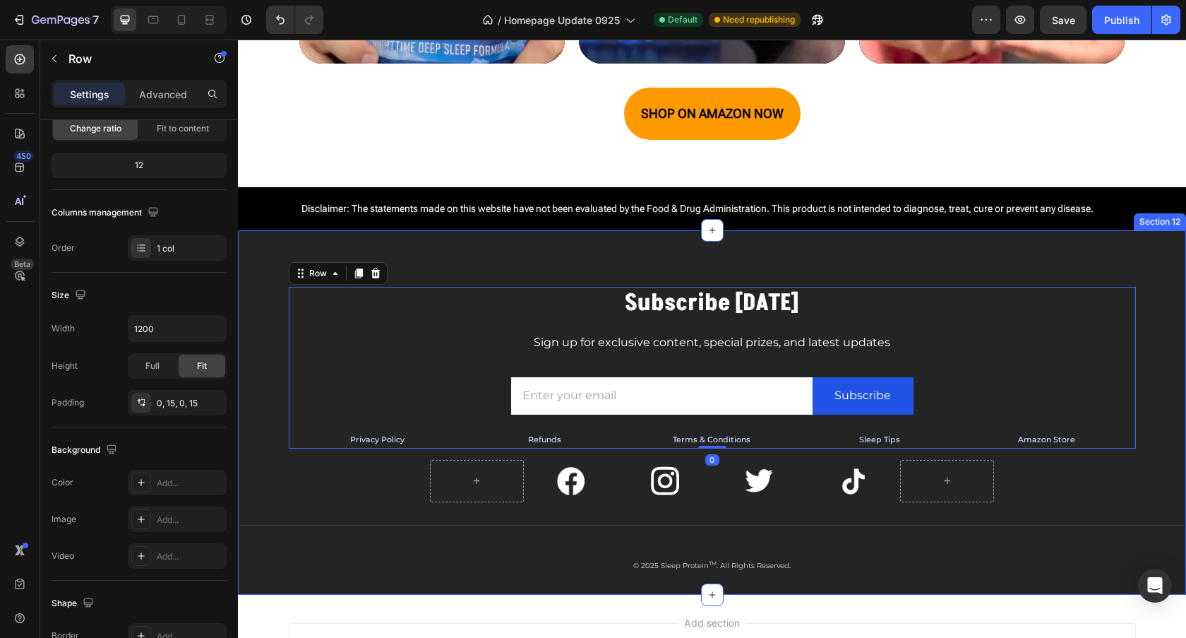
scroll to position [0, 0]
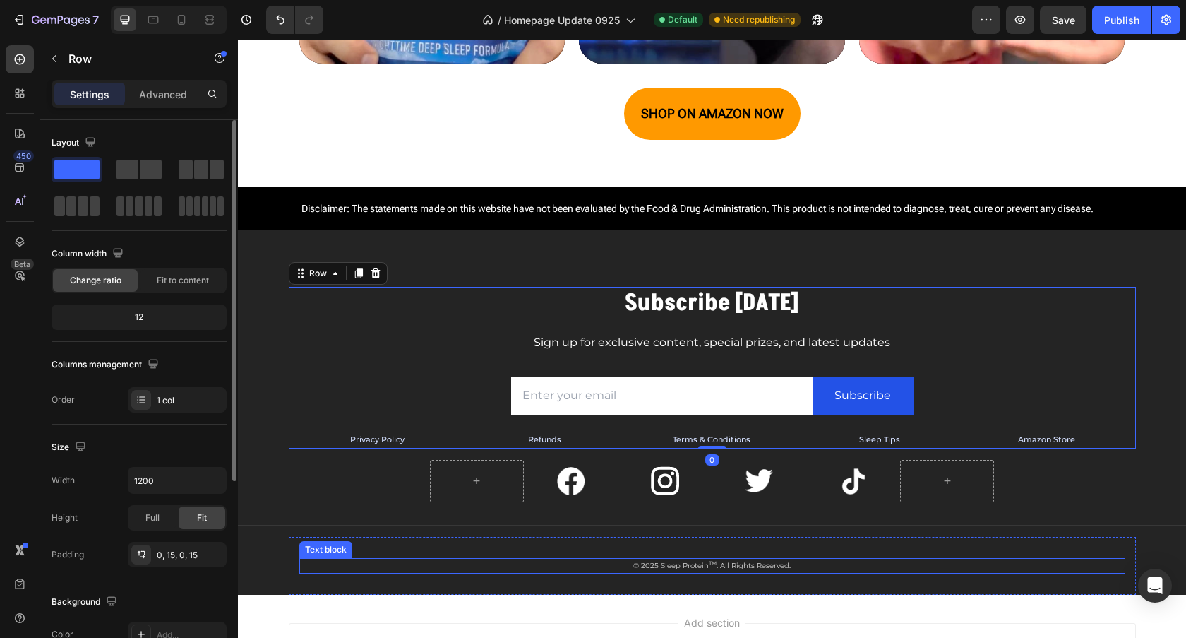
click at [1092, 560] on p "© 2025 Sleep Protein TM . All Rights Reserved." at bounding box center [712, 565] width 823 height 13
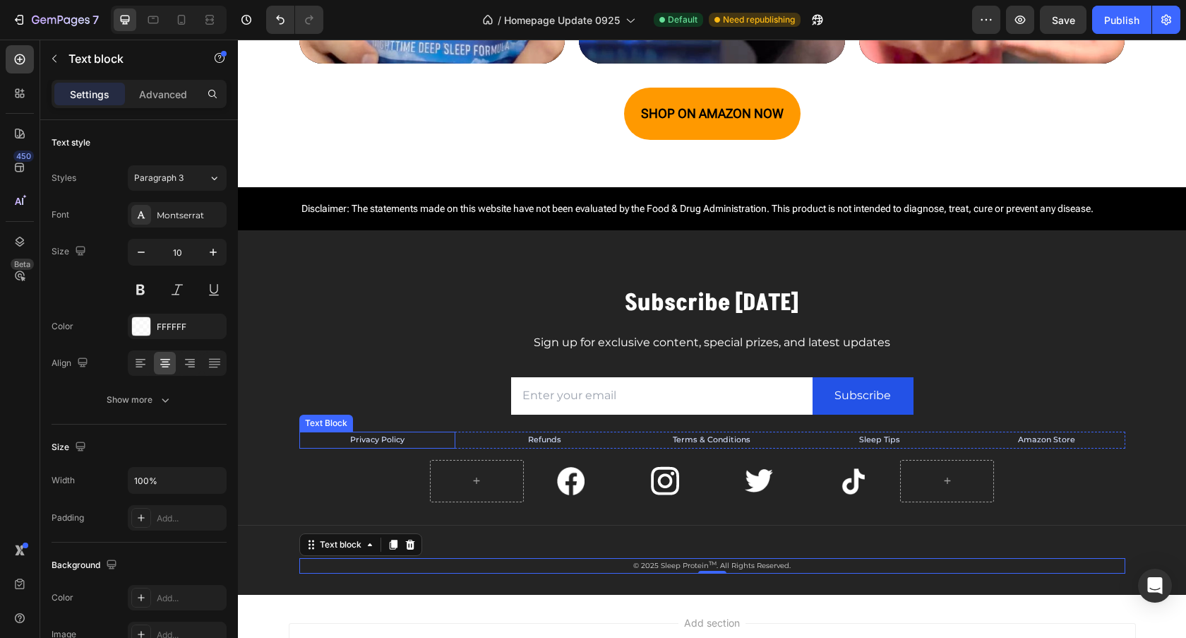
click at [422, 440] on p "Privacy Policy" at bounding box center [377, 440] width 153 height 14
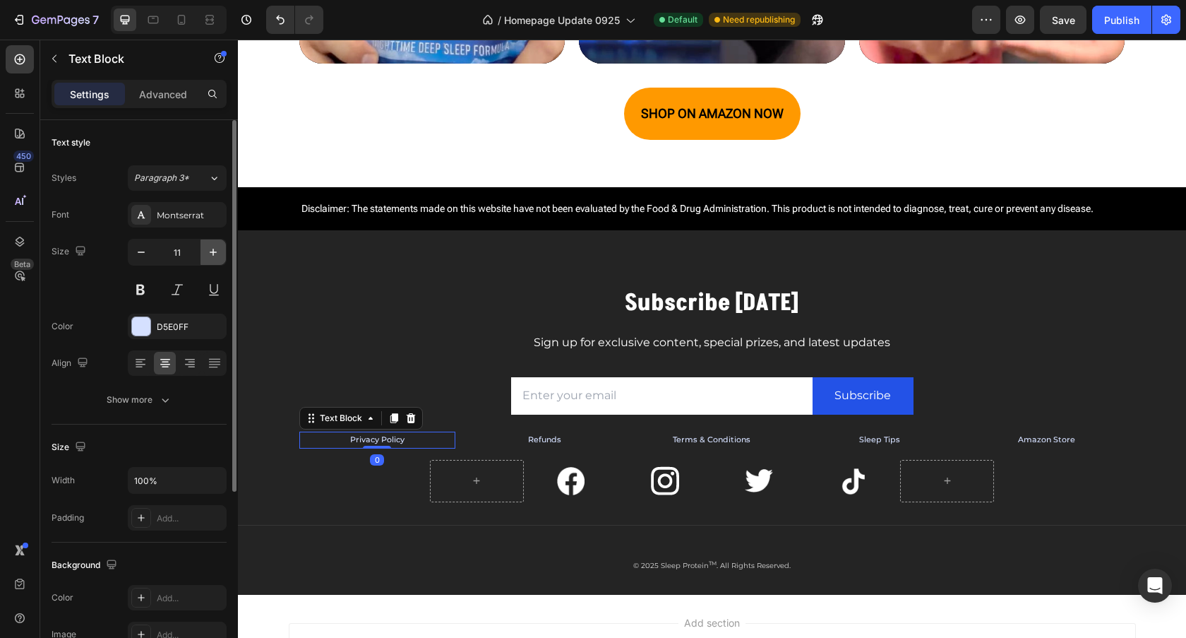
click at [210, 249] on icon "button" at bounding box center [213, 252] width 14 height 14
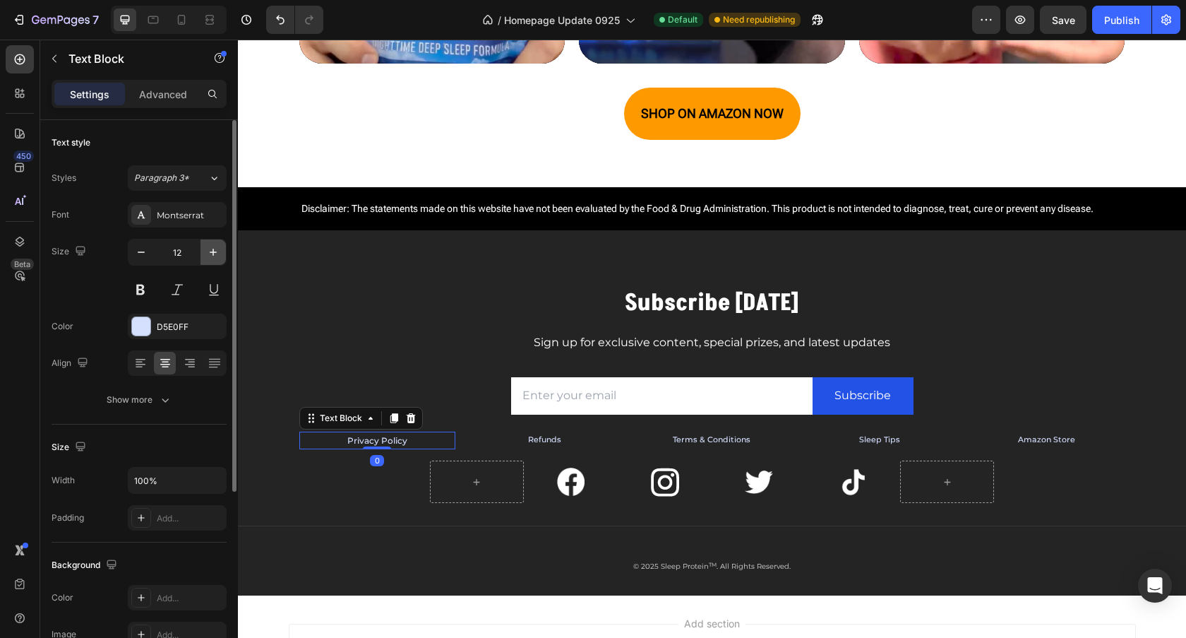
click at [210, 249] on icon "button" at bounding box center [213, 252] width 14 height 14
type input "13"
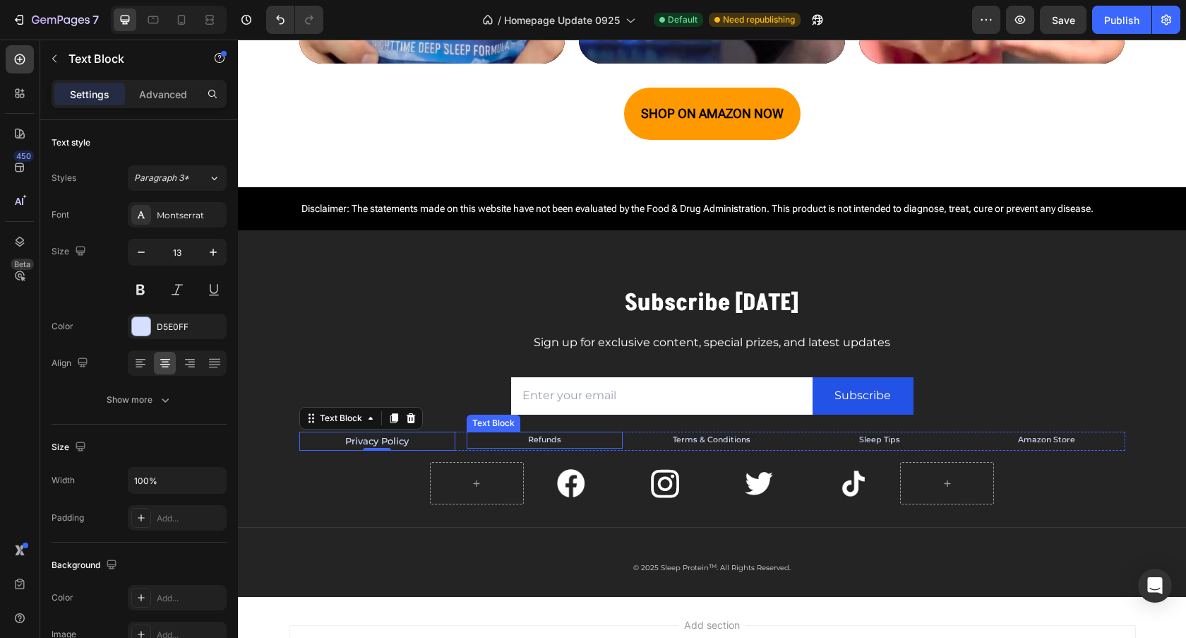
click at [581, 436] on p "Refunds" at bounding box center [544, 440] width 153 height 14
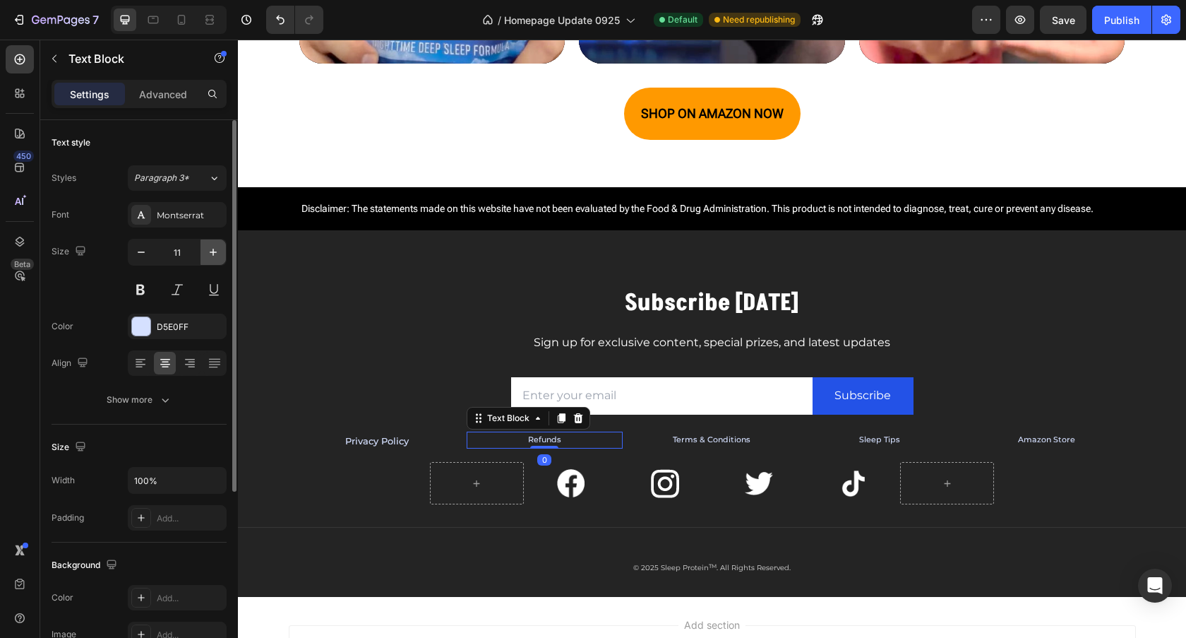
click at [210, 256] on icon "button" at bounding box center [213, 252] width 14 height 14
type input "13"
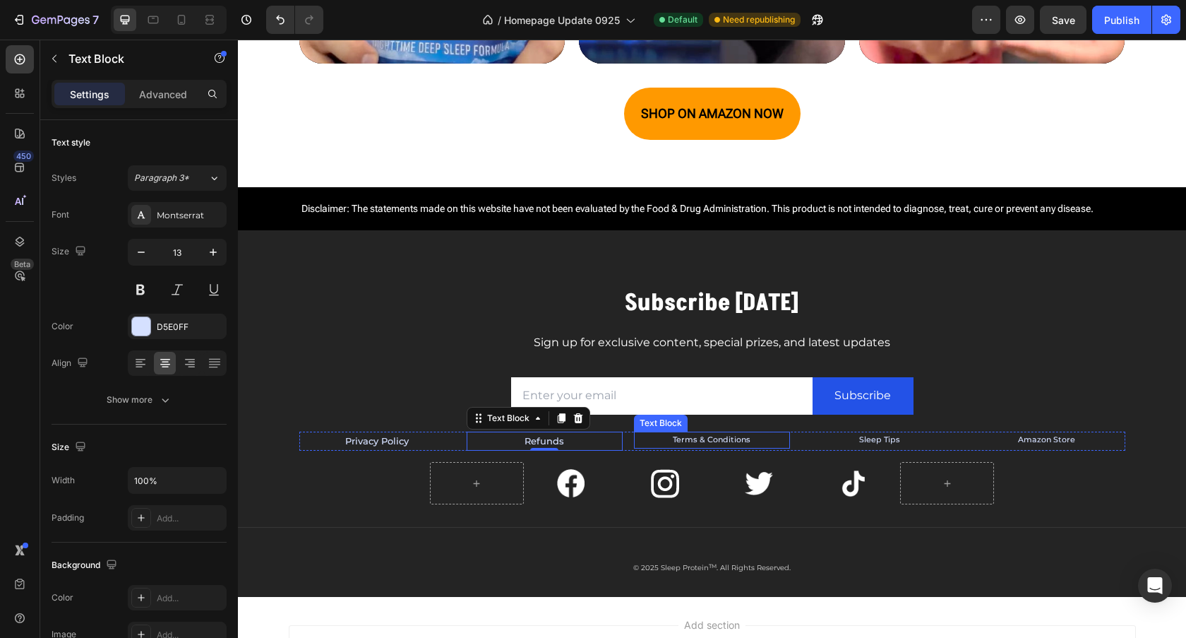
click at [757, 444] on p "Terms & Conditions" at bounding box center [712, 440] width 153 height 14
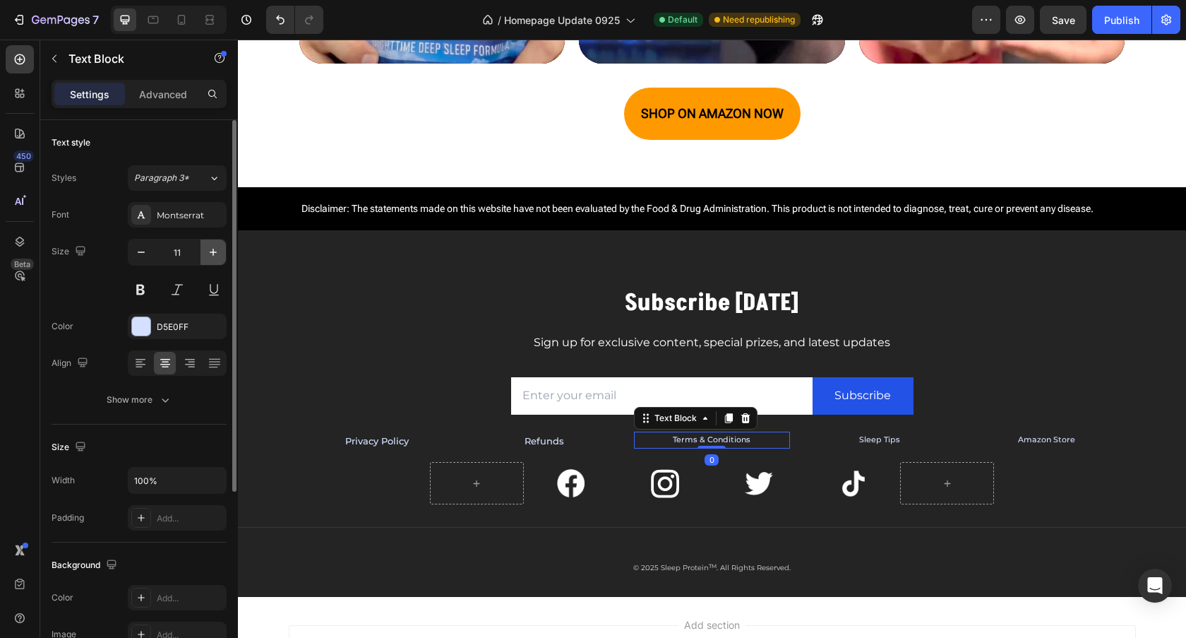
click at [218, 256] on icon "button" at bounding box center [213, 252] width 14 height 14
type input "13"
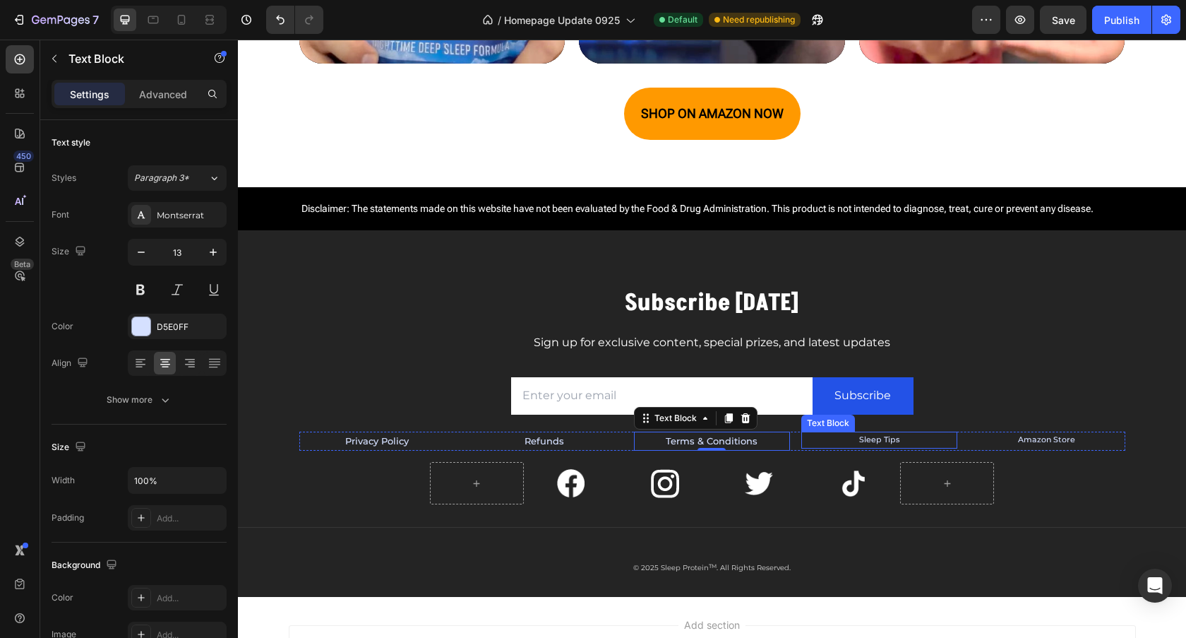
click at [914, 444] on p "Sleep Tips" at bounding box center [879, 440] width 153 height 14
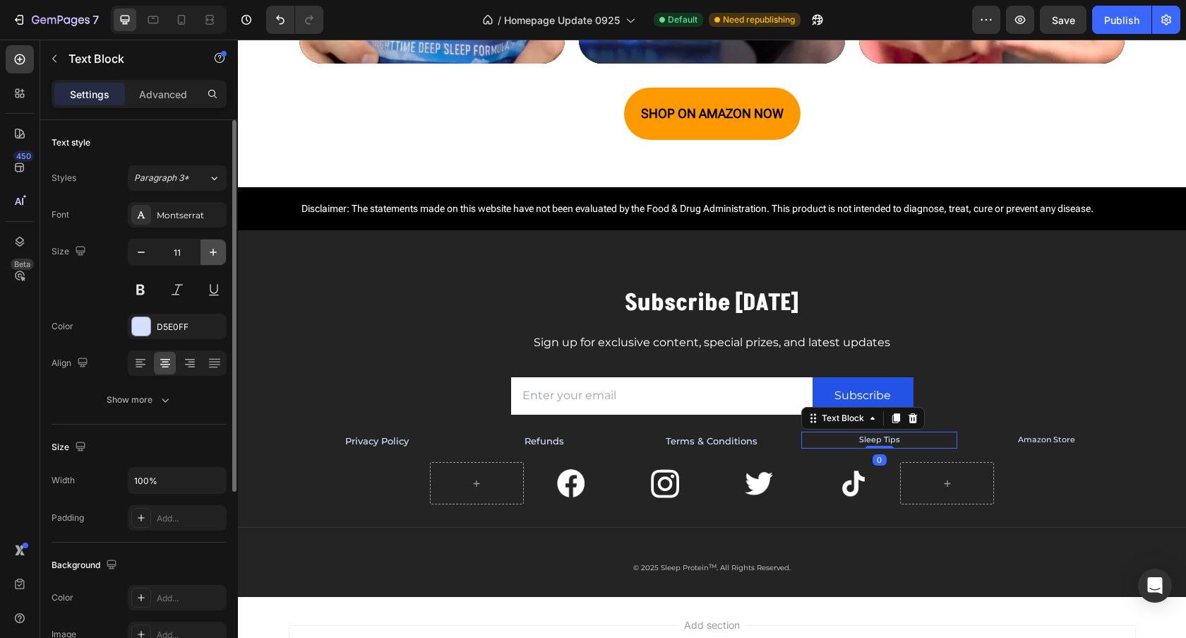
click at [210, 249] on icon "button" at bounding box center [213, 252] width 14 height 14
type input "13"
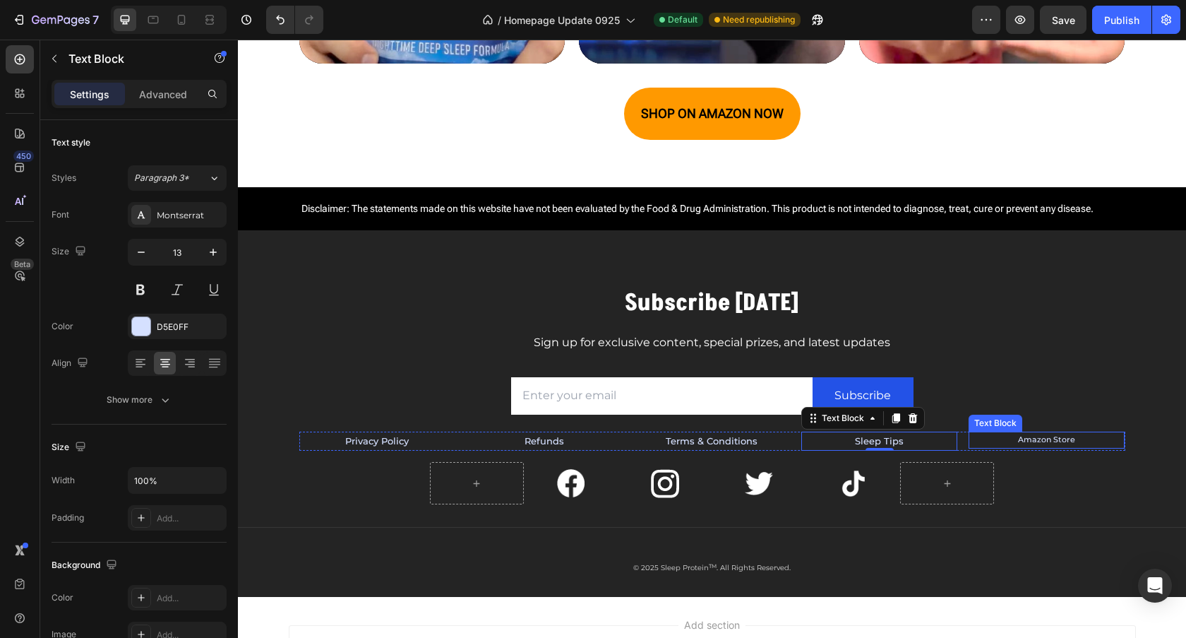
click at [1085, 436] on p "Amazon Store" at bounding box center [1046, 440] width 153 height 14
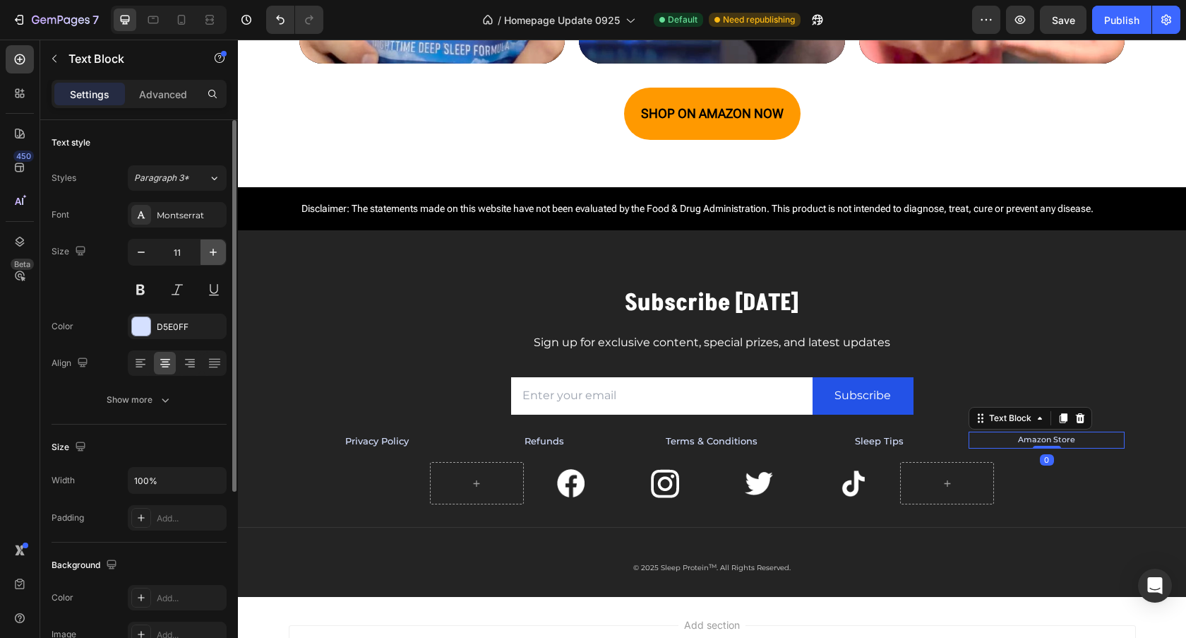
click at [213, 249] on icon "button" at bounding box center [213, 252] width 14 height 14
click at [213, 248] on icon "button" at bounding box center [213, 252] width 14 height 14
type input "13"
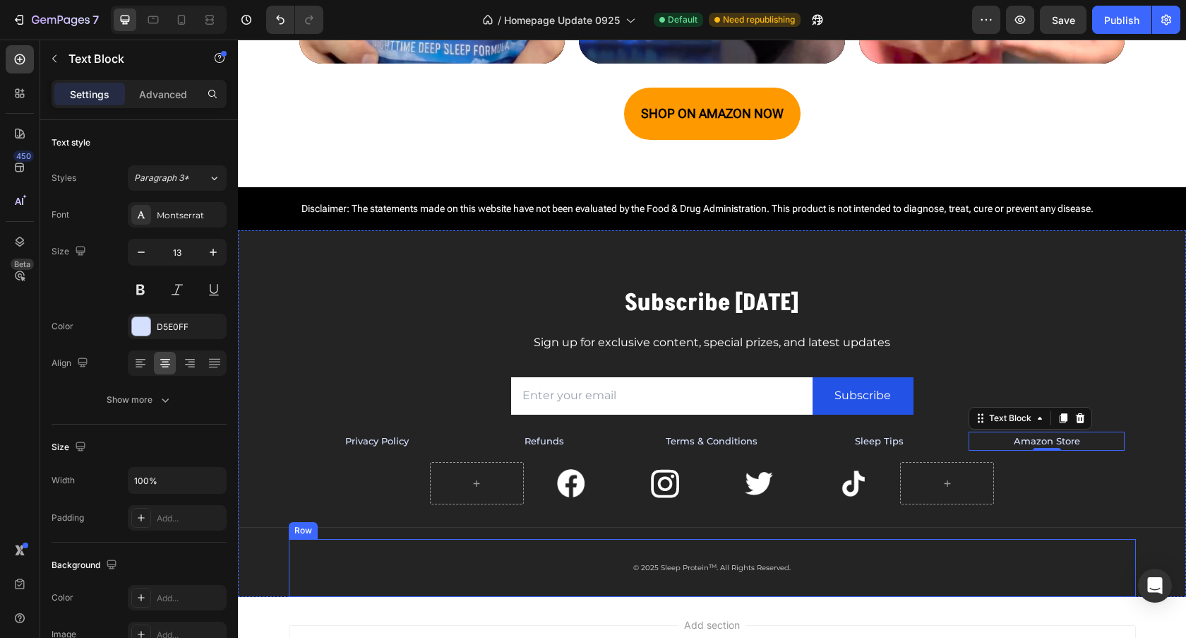
drag, startPoint x: 559, startPoint y: 555, endPoint x: 700, endPoint y: 559, distance: 140.6
click at [559, 555] on div "© 2025 Sleep Protein TM . All Rights Reserved. Text block Row" at bounding box center [712, 568] width 847 height 58
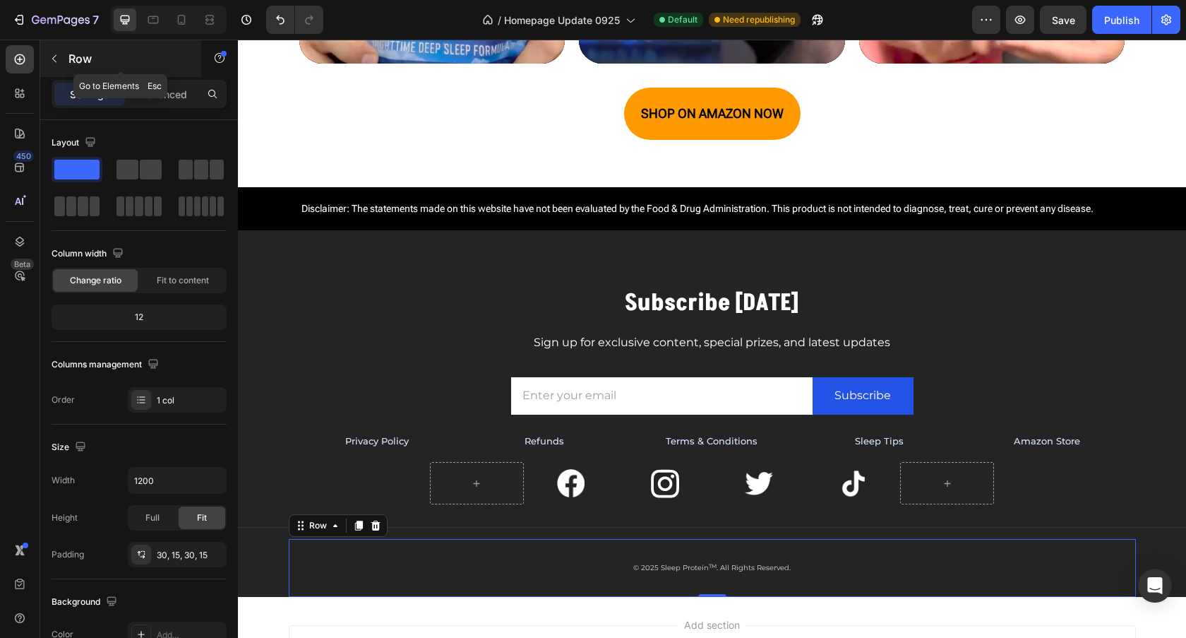
click at [52, 58] on icon "button" at bounding box center [54, 58] width 11 height 11
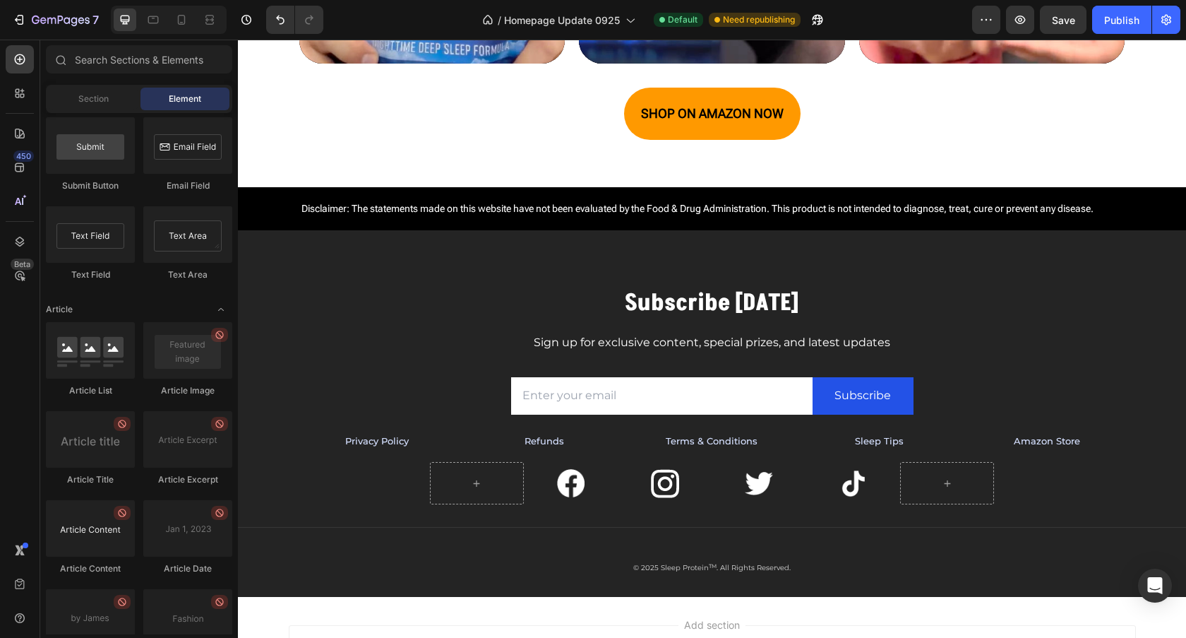
scroll to position [3664, 0]
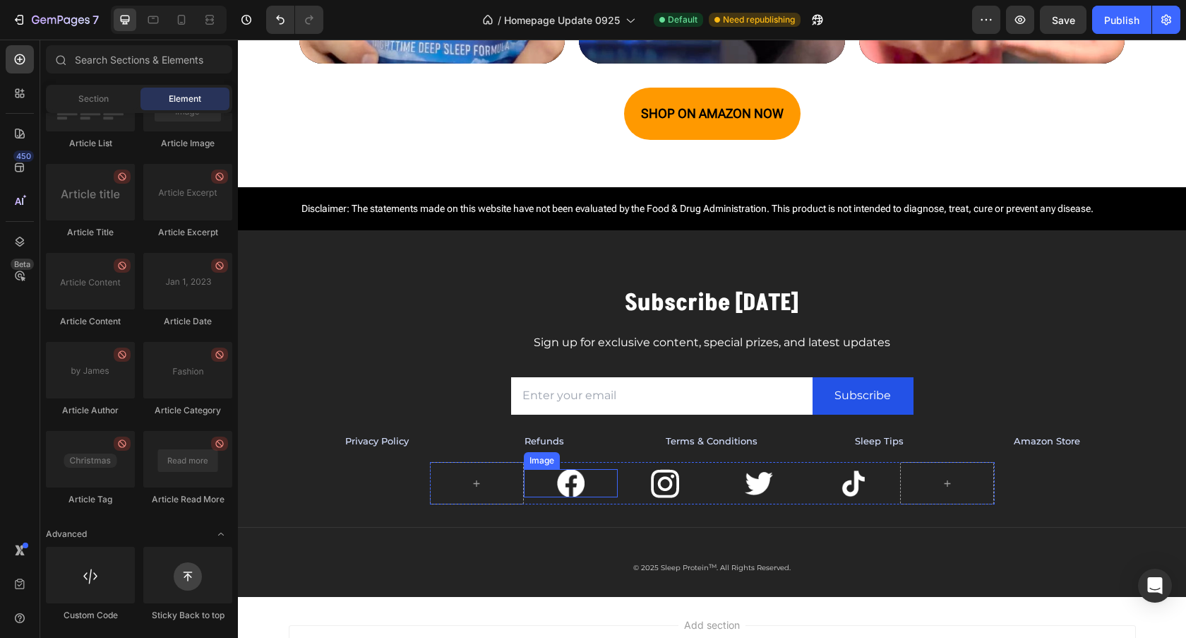
click at [588, 483] on link at bounding box center [571, 483] width 94 height 28
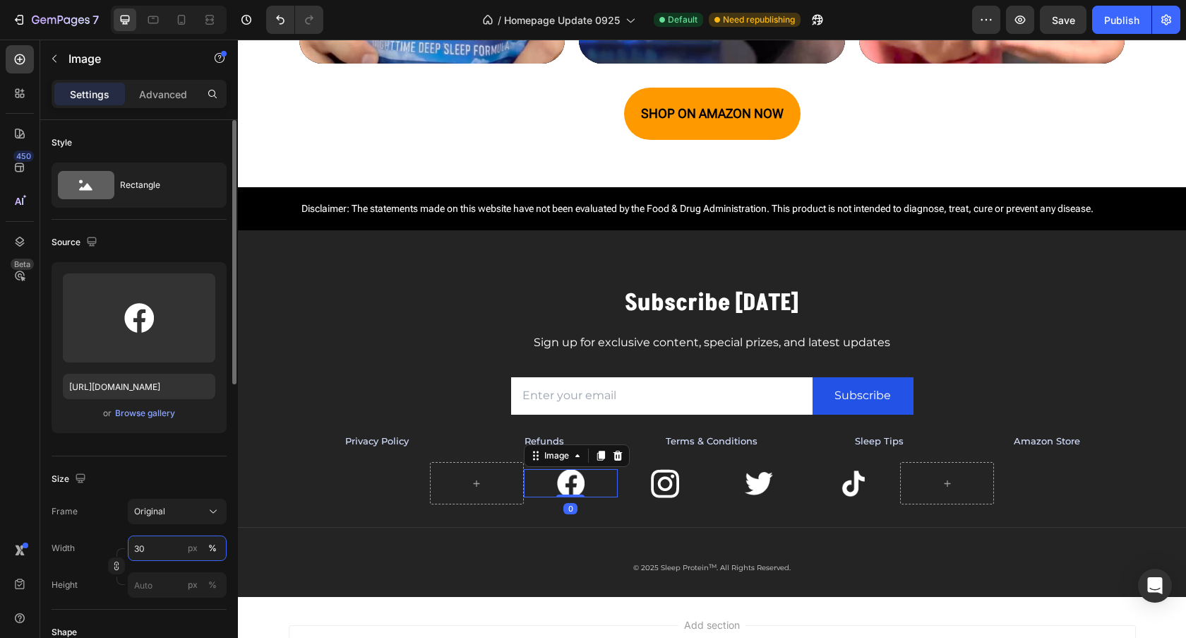
click at [135, 549] on input "30" at bounding box center [177, 547] width 99 height 25
drag, startPoint x: 160, startPoint y: 540, endPoint x: 81, endPoint y: 540, distance: 79.1
click at [81, 540] on div "Width 30 px %" at bounding box center [139, 547] width 175 height 25
drag, startPoint x: 141, startPoint y: 550, endPoint x: 130, endPoint y: 554, distance: 11.2
click at [134, 551] on input "30" at bounding box center [177, 547] width 99 height 25
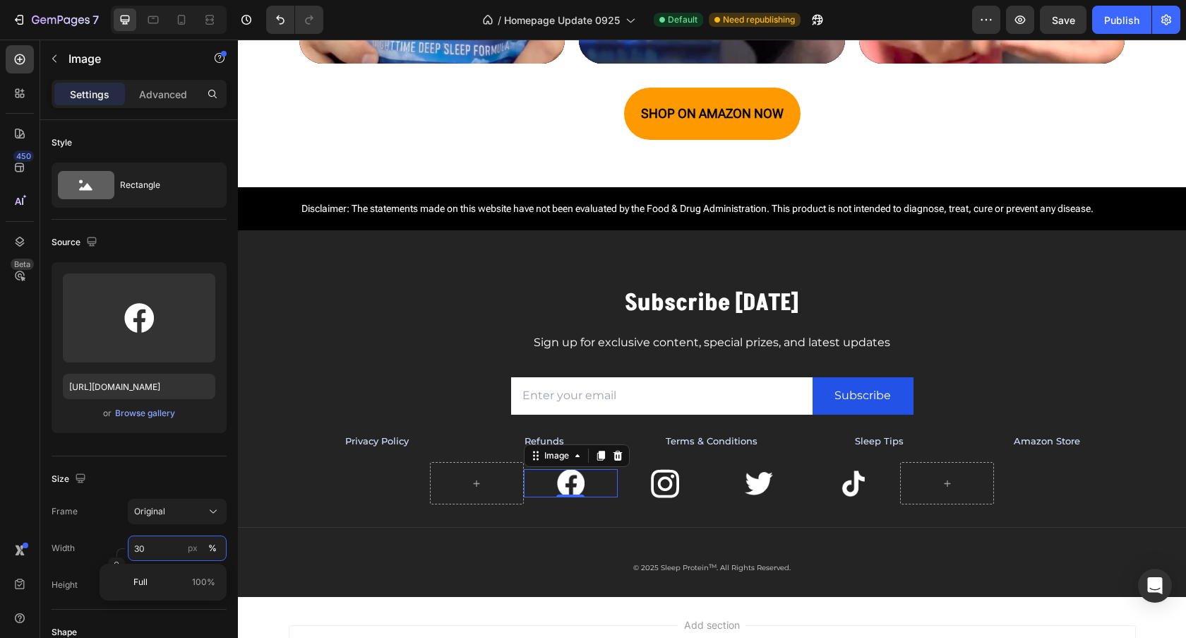
type input "20"
click at [665, 492] on img at bounding box center [665, 483] width 28 height 29
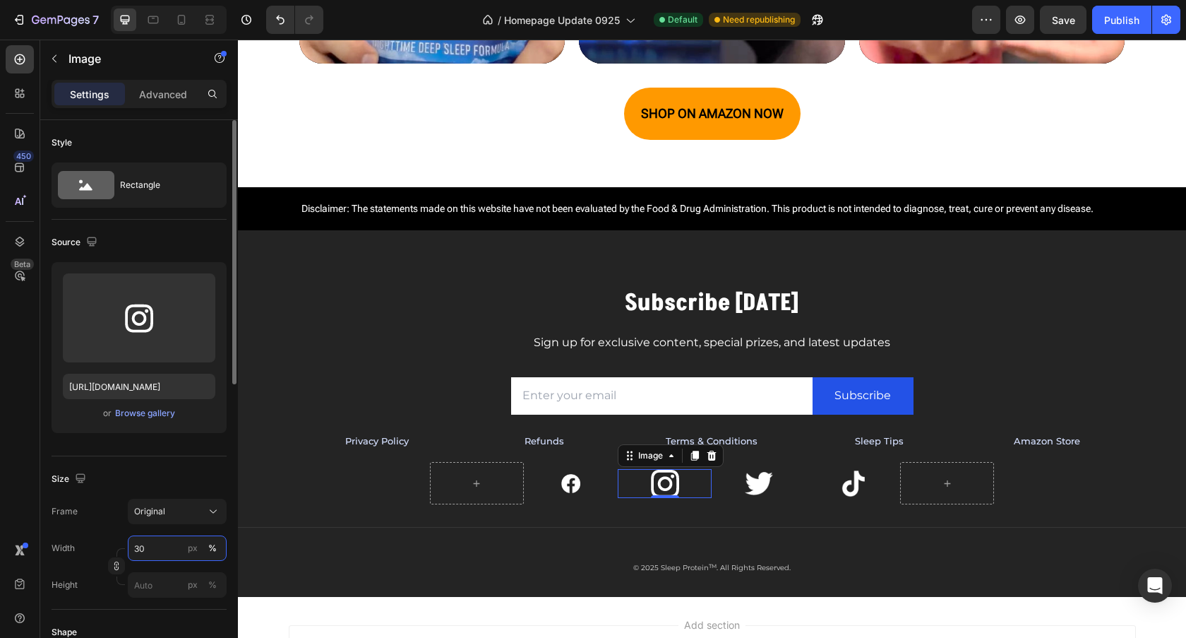
click at [134, 545] on input "30" at bounding box center [177, 547] width 99 height 25
click at [136, 552] on input "30" at bounding box center [177, 547] width 99 height 25
type input "20"
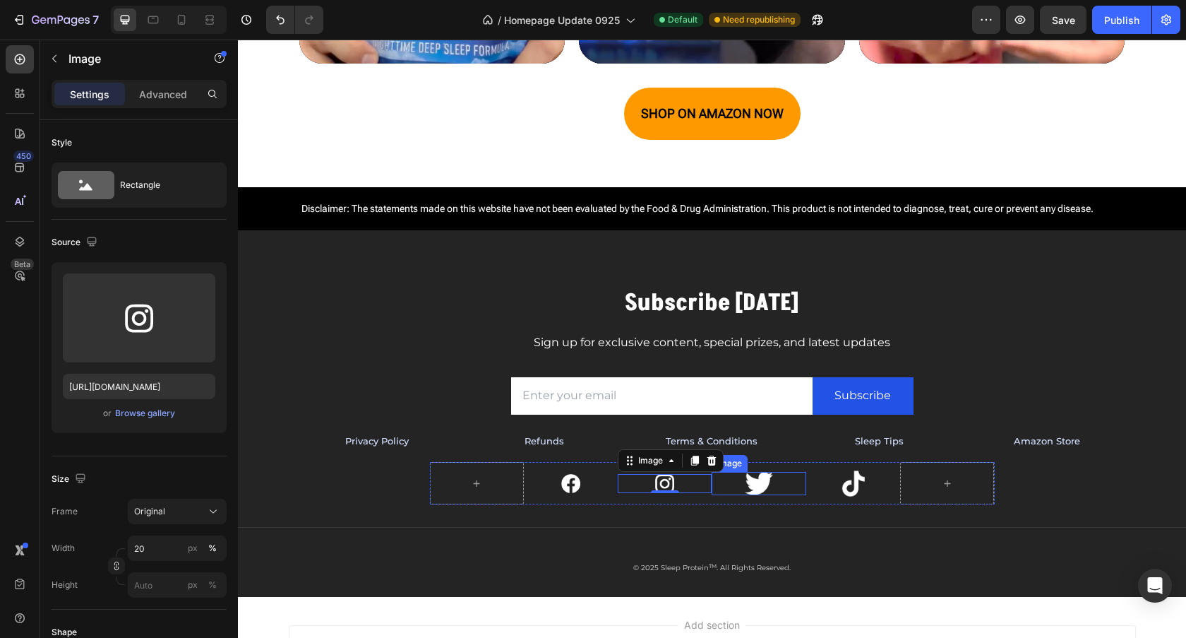
click at [757, 484] on img at bounding box center [759, 483] width 28 height 23
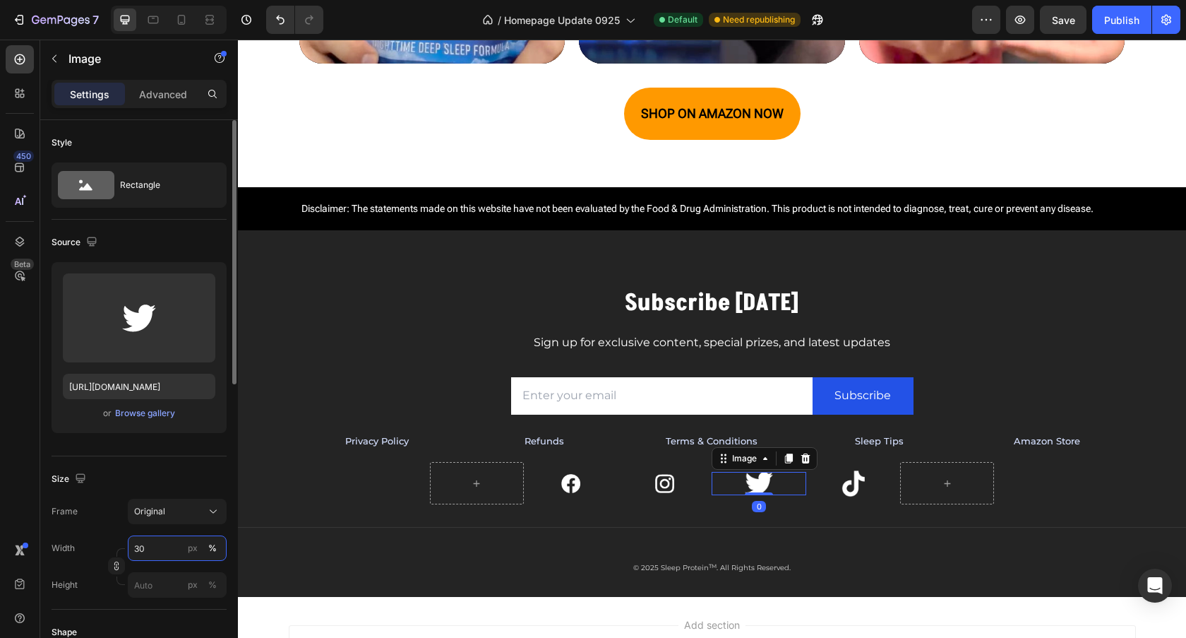
drag, startPoint x: 138, startPoint y: 552, endPoint x: 143, endPoint y: 561, distance: 10.4
click at [139, 551] on input "30" at bounding box center [177, 547] width 99 height 25
click at [135, 551] on input "30" at bounding box center [177, 547] width 99 height 25
type input "20"
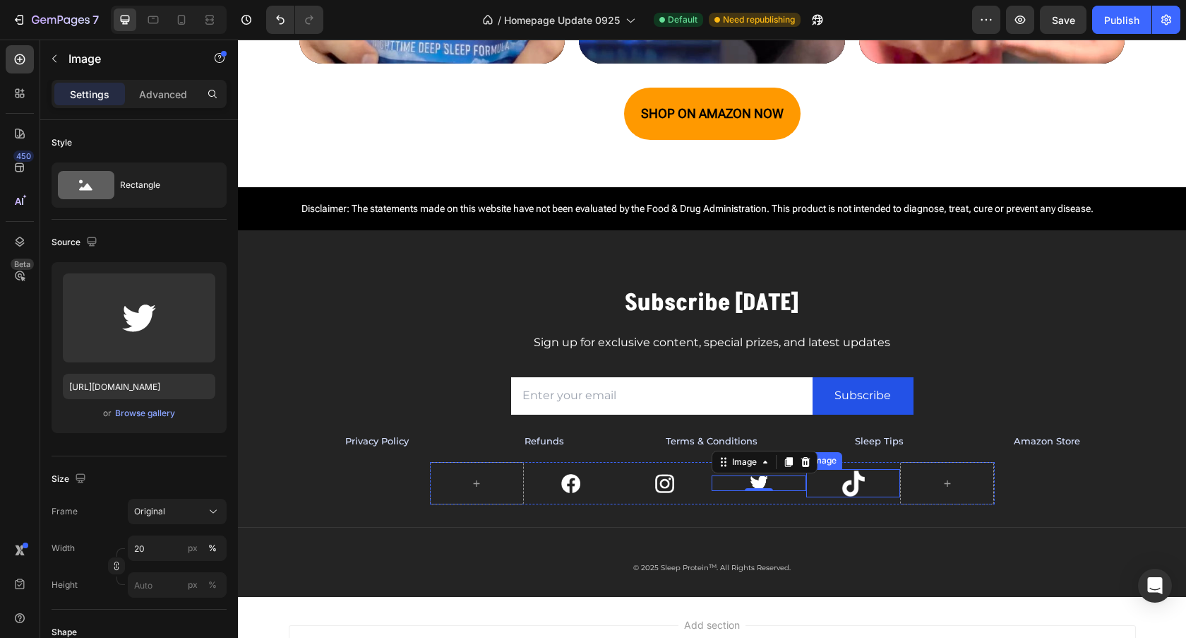
click at [848, 481] on img at bounding box center [853, 483] width 28 height 28
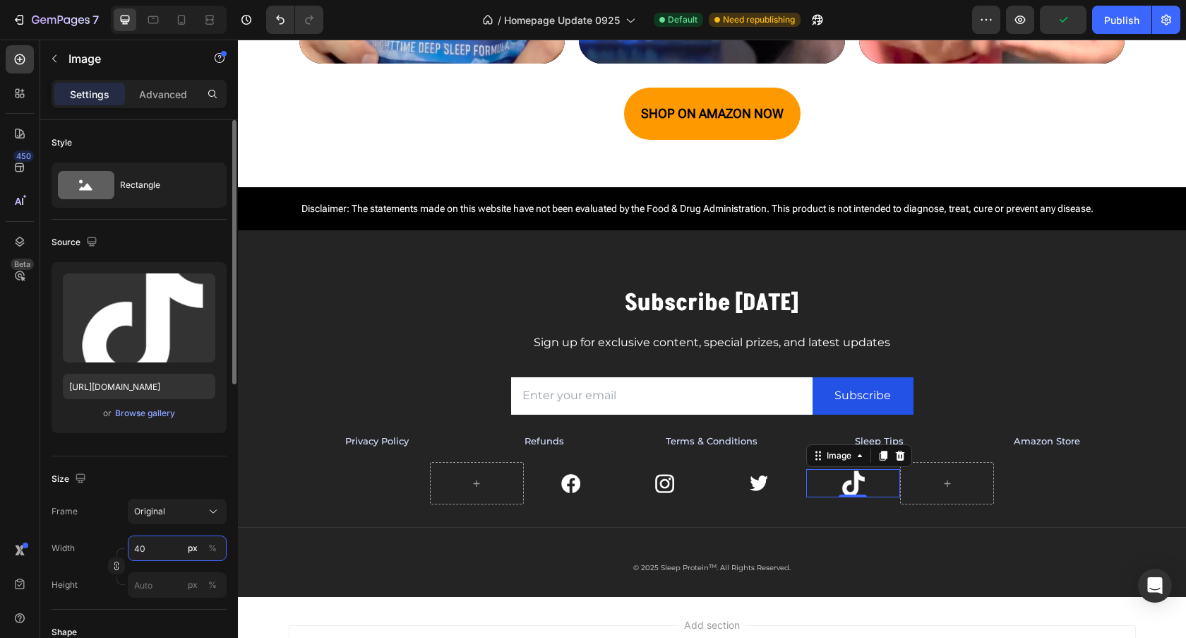
click at [140, 549] on input "40" at bounding box center [177, 547] width 99 height 25
type input "30"
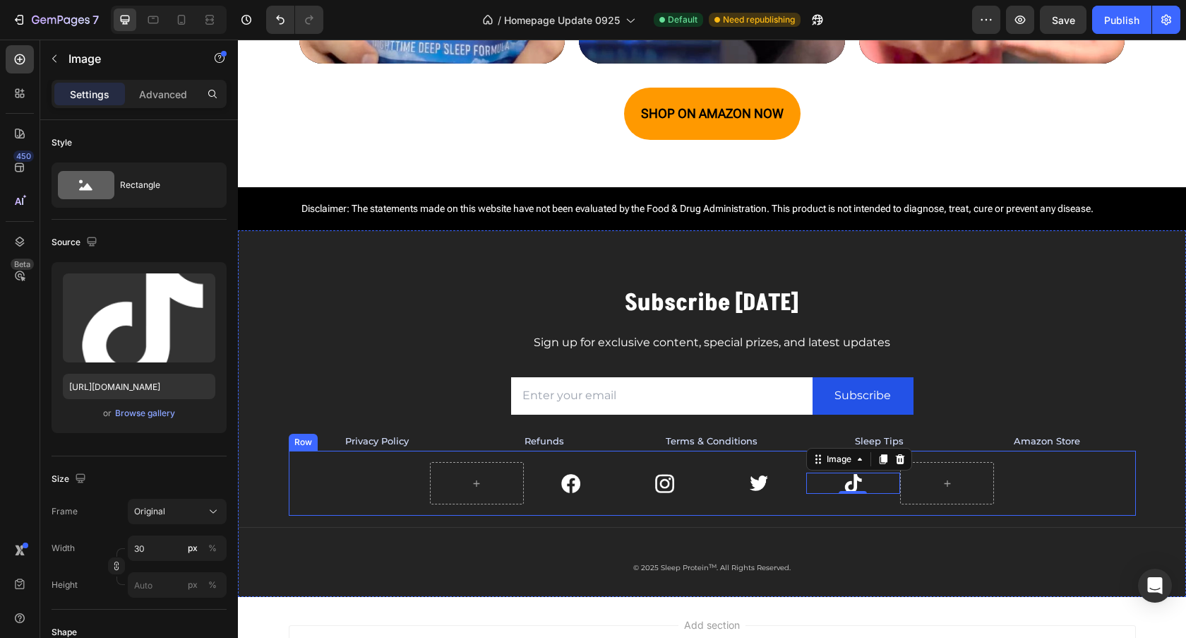
click at [1108, 479] on div "Image Image Image Image 0 Row" at bounding box center [712, 483] width 825 height 42
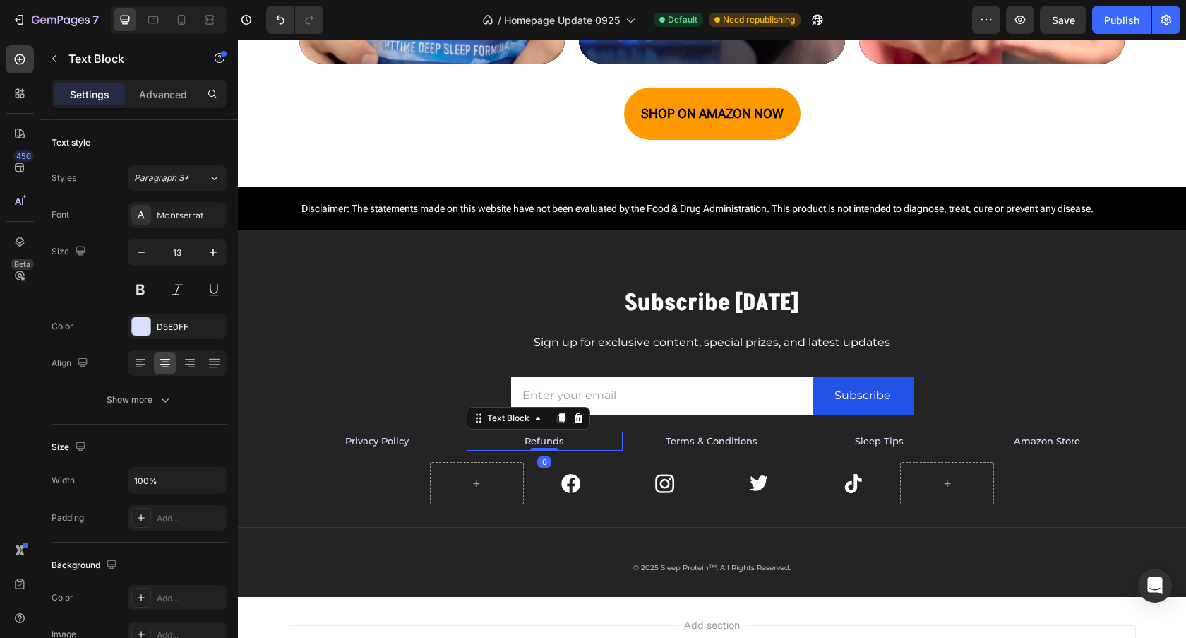
click at [482, 443] on p "Refunds" at bounding box center [544, 441] width 153 height 16
click at [1107, 441] on p "Amazon Store" at bounding box center [1046, 441] width 153 height 16
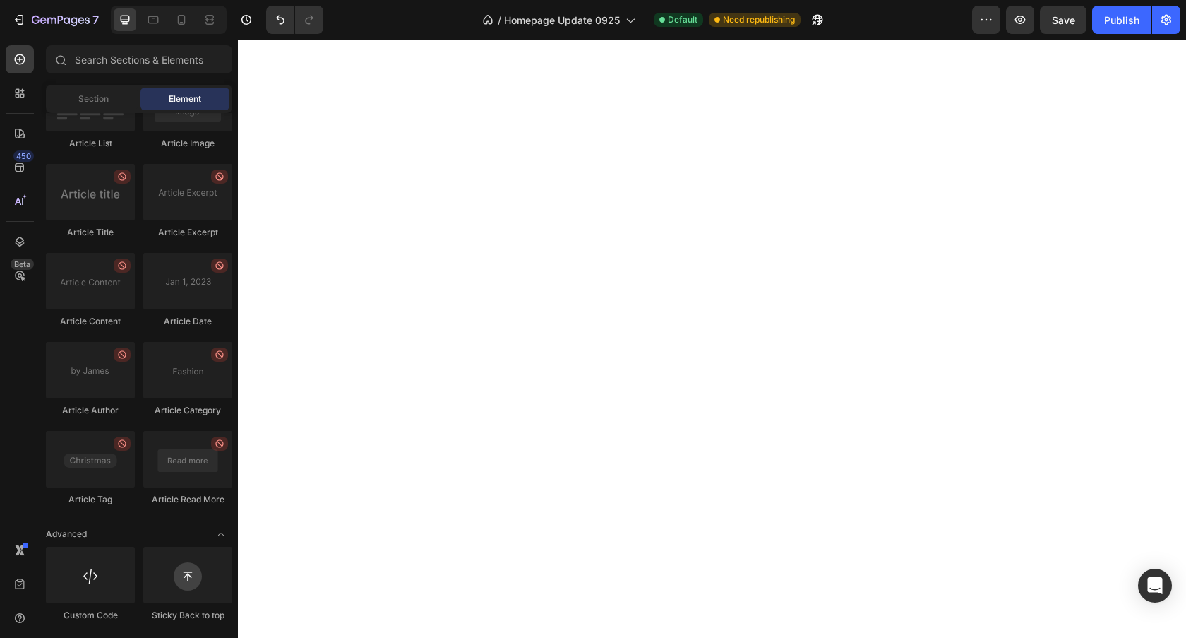
scroll to position [0, 0]
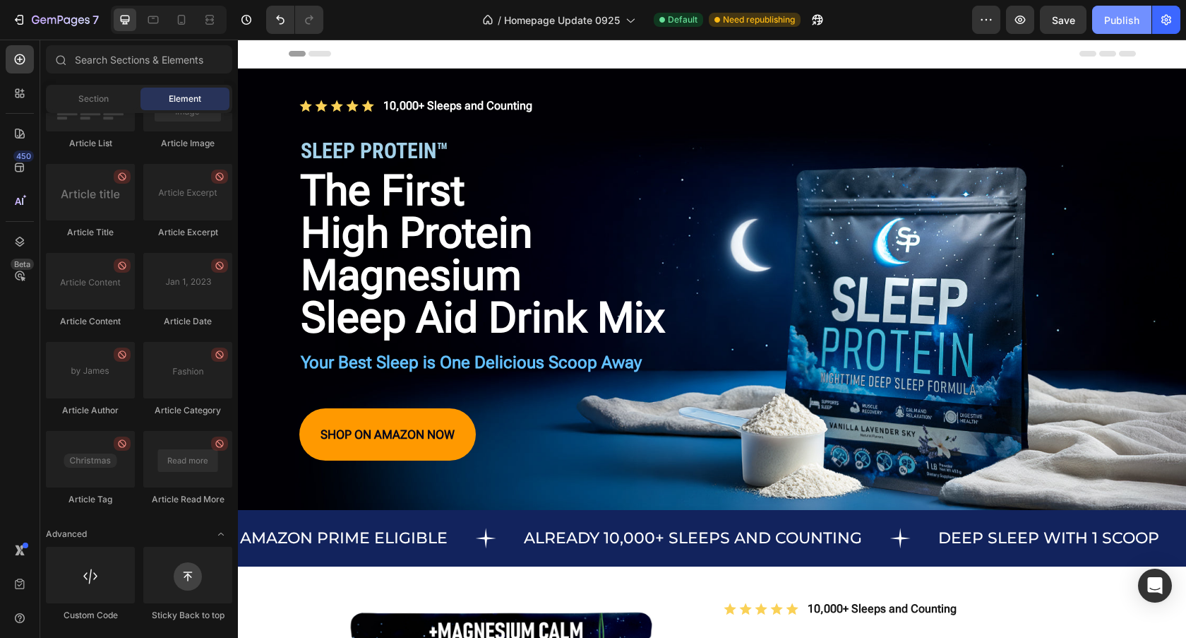
click at [1122, 20] on div "Publish" at bounding box center [1121, 20] width 35 height 15
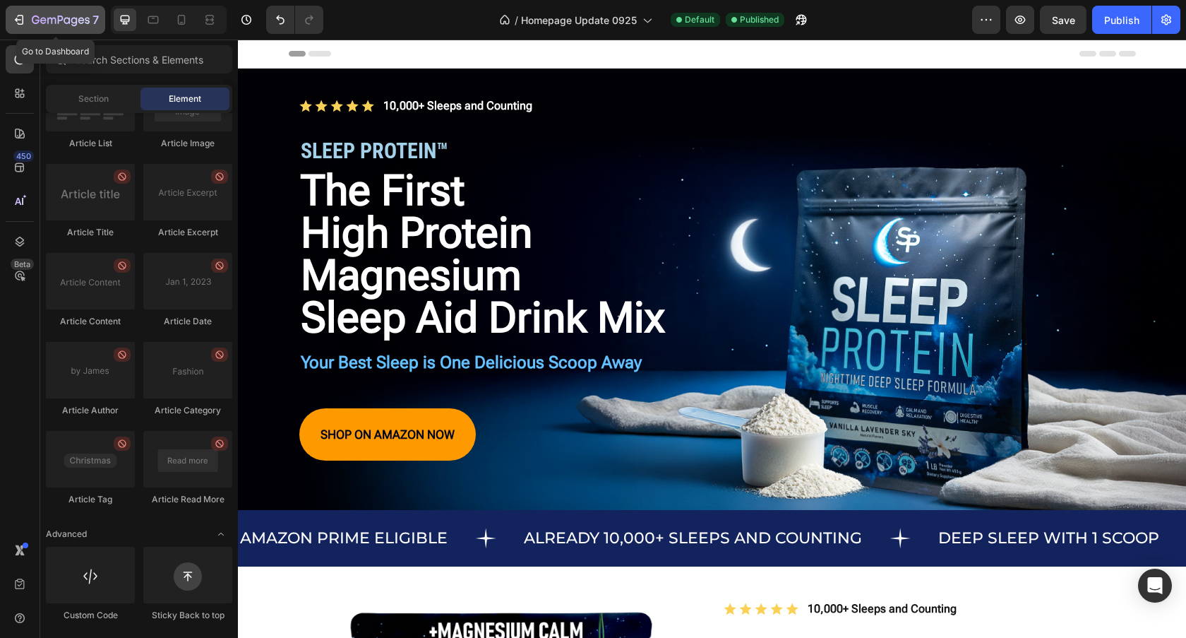
click at [25, 20] on icon "button" at bounding box center [19, 20] width 14 height 14
